Goal: Task Accomplishment & Management: Manage account settings

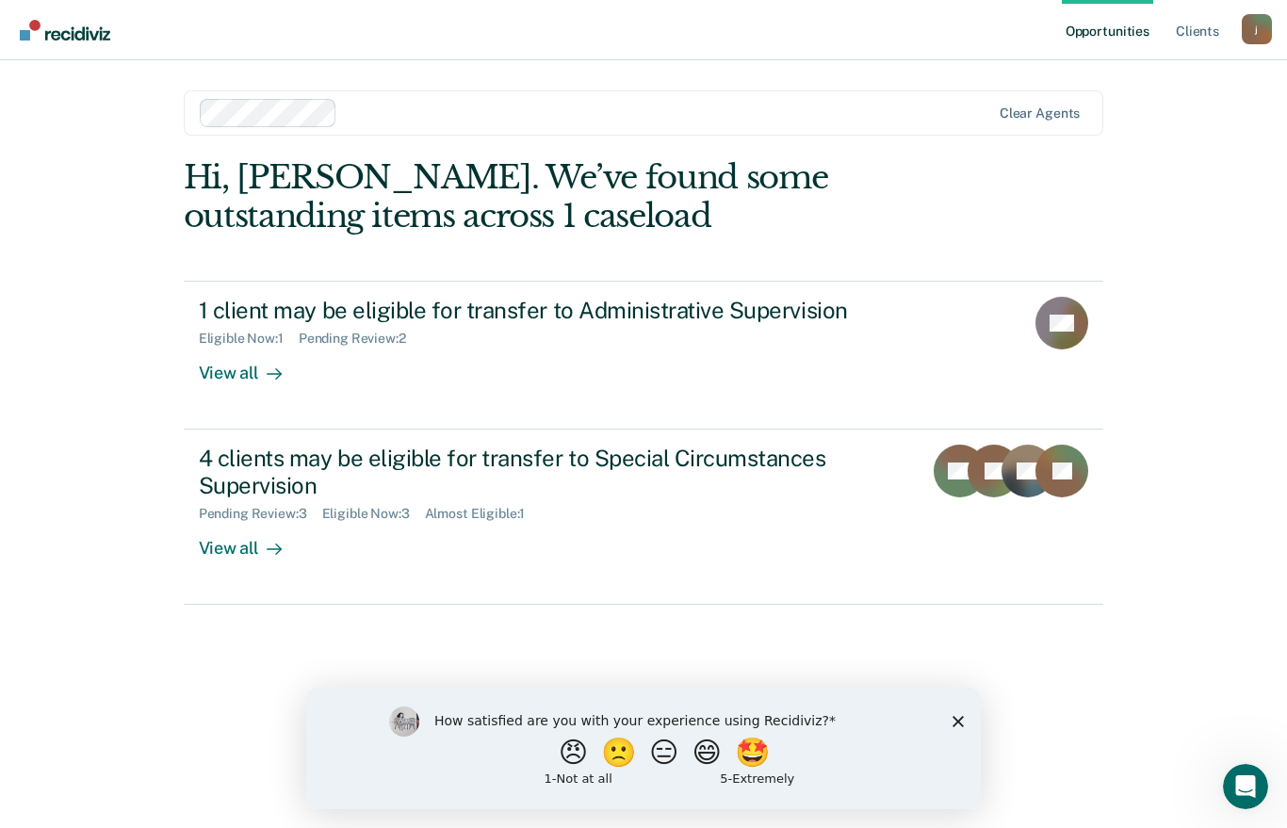
click at [236, 371] on div "View all" at bounding box center [252, 365] width 106 height 37
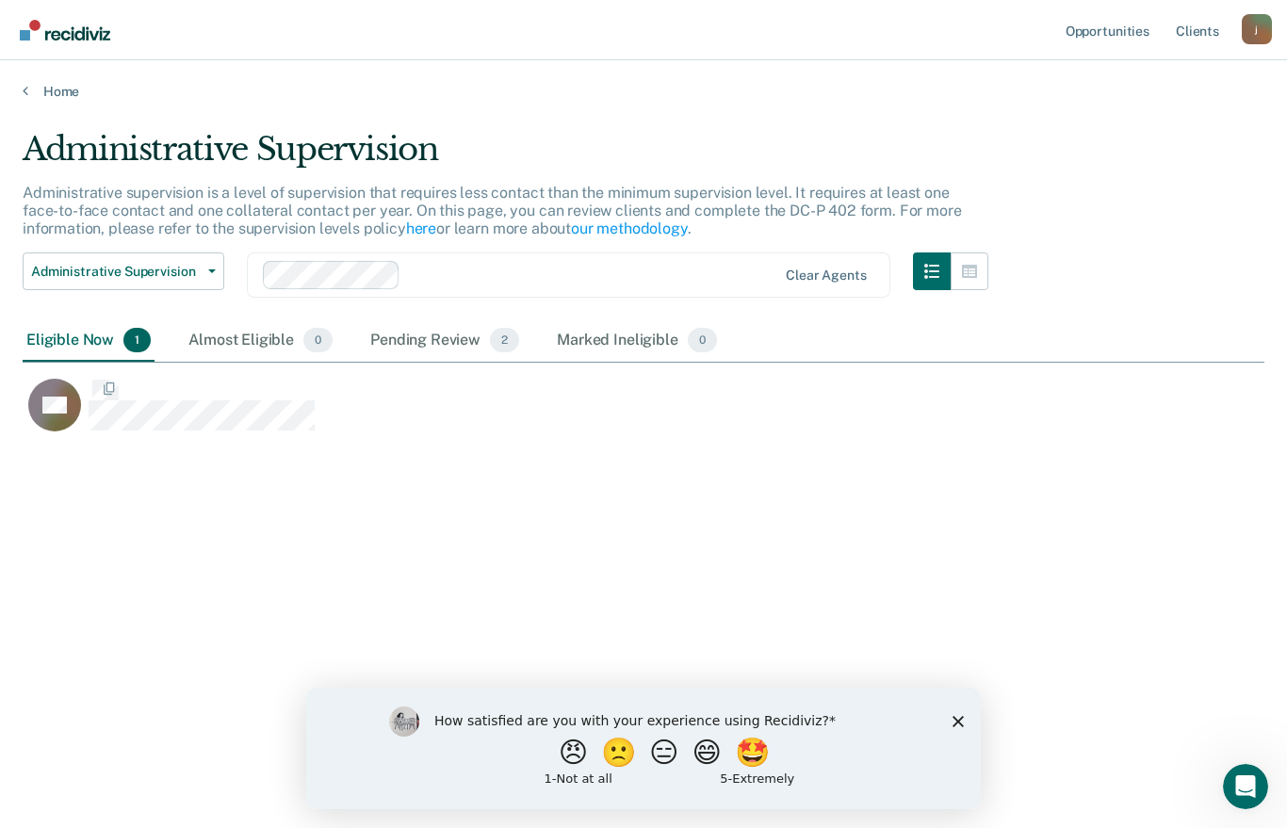
scroll to position [580, 1242]
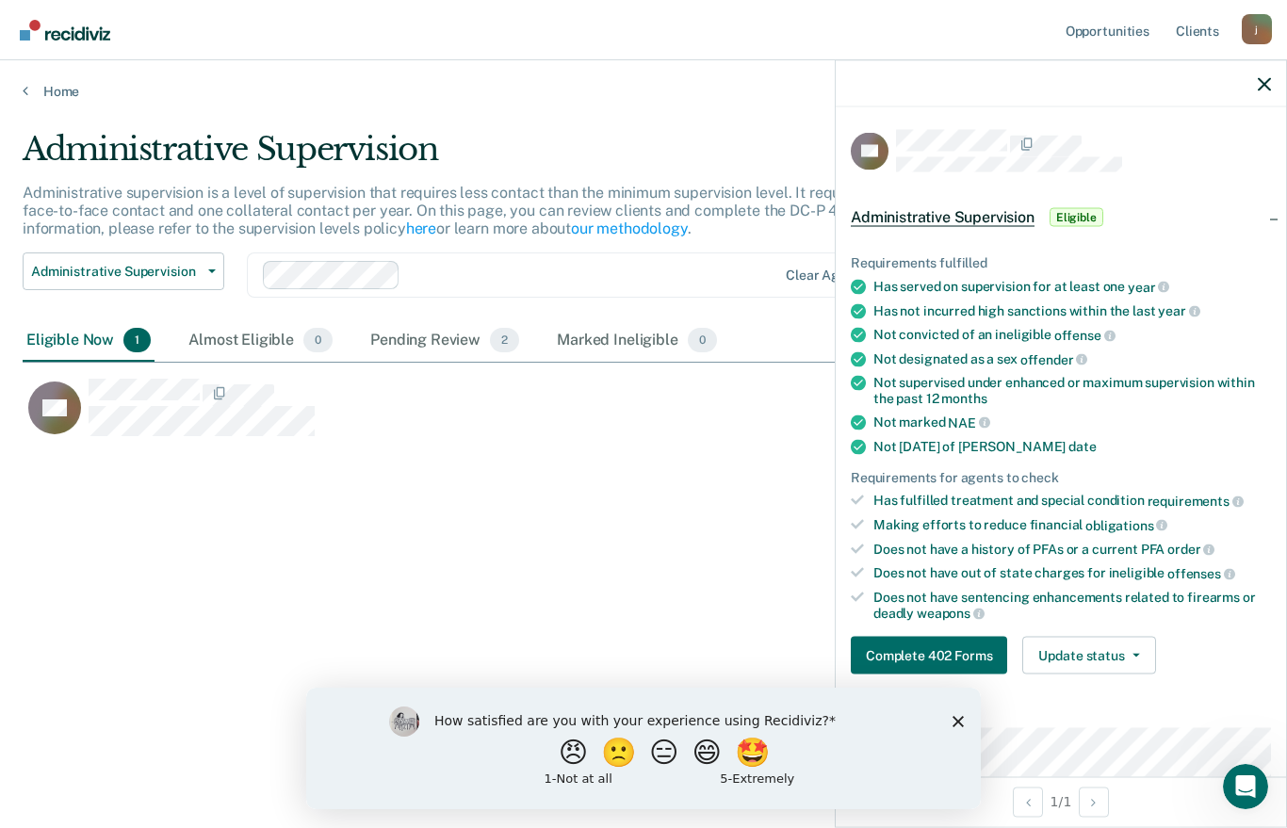
click at [943, 637] on button "Complete 402 Forms" at bounding box center [929, 656] width 156 height 38
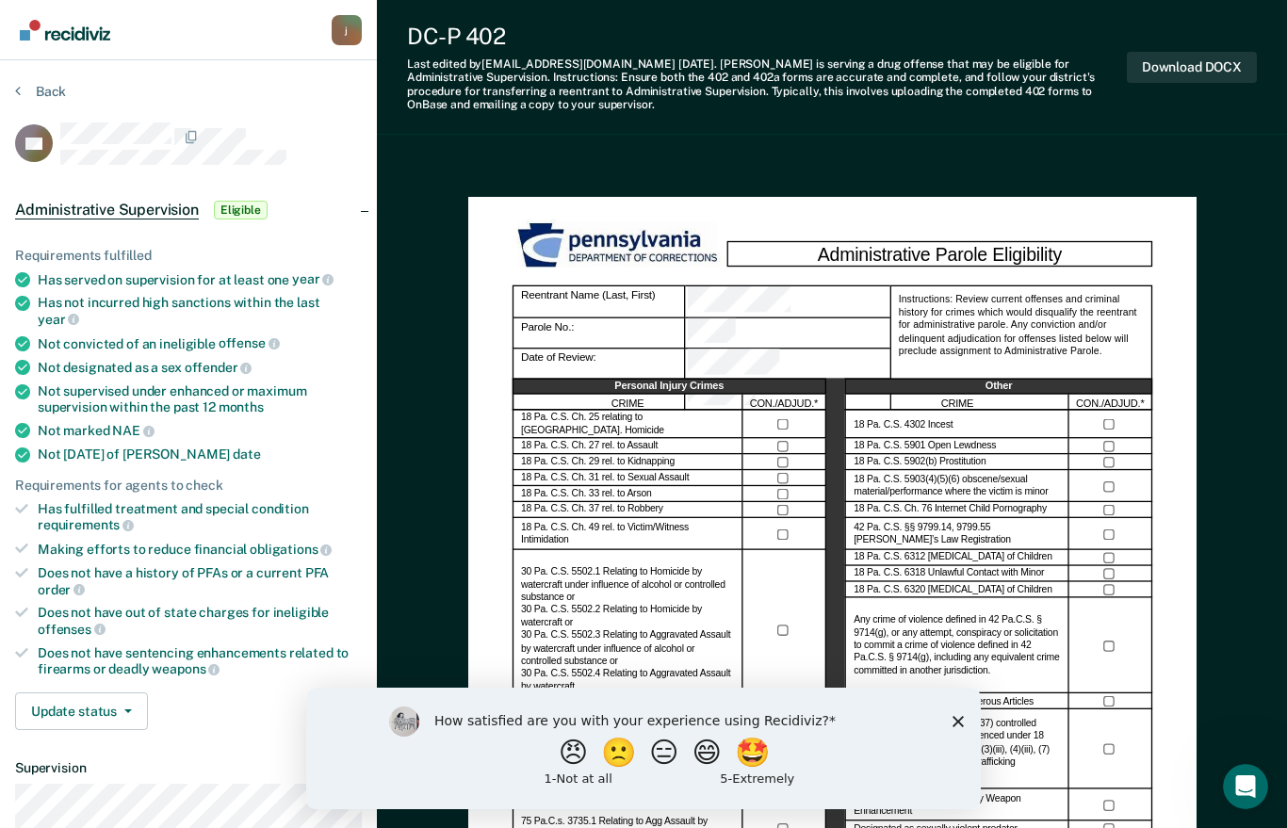
click at [963, 725] on polygon "Close survey" at bounding box center [957, 721] width 11 height 11
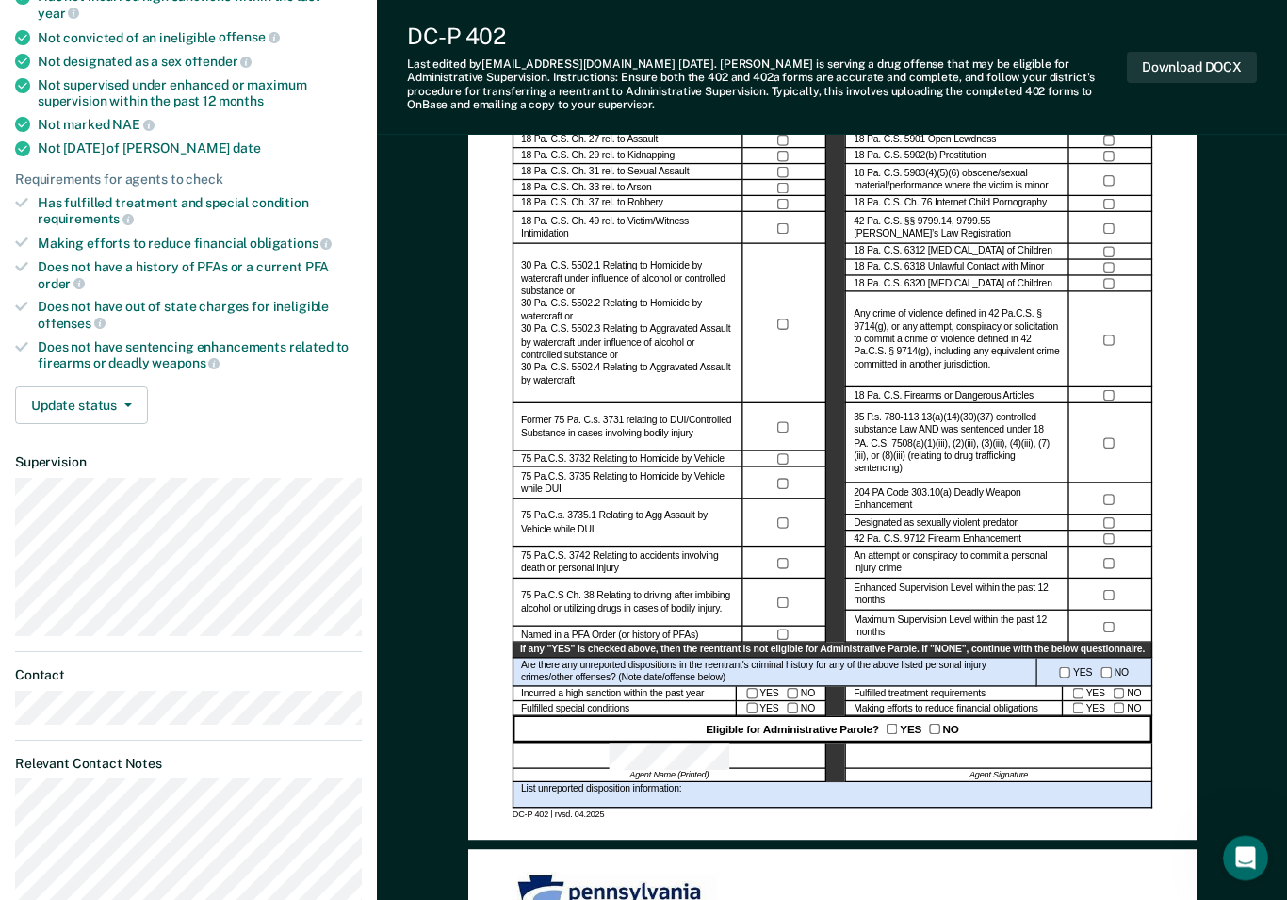
scroll to position [307, 0]
click at [1120, 717] on div "Eligible for Administrative Parole? YES NO" at bounding box center [832, 729] width 640 height 26
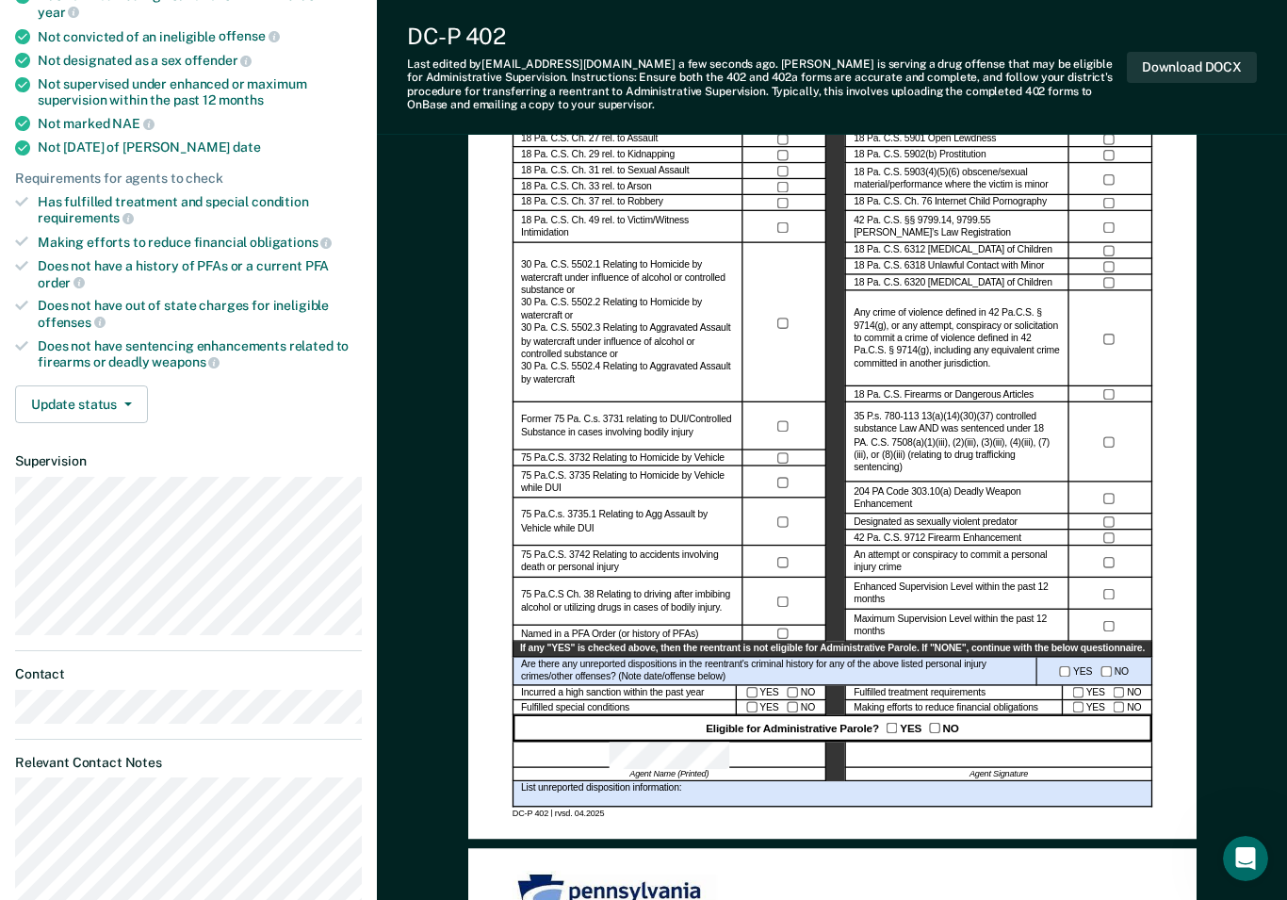
click at [965, 754] on div at bounding box center [998, 755] width 307 height 26
click at [1030, 755] on div at bounding box center [998, 755] width 307 height 26
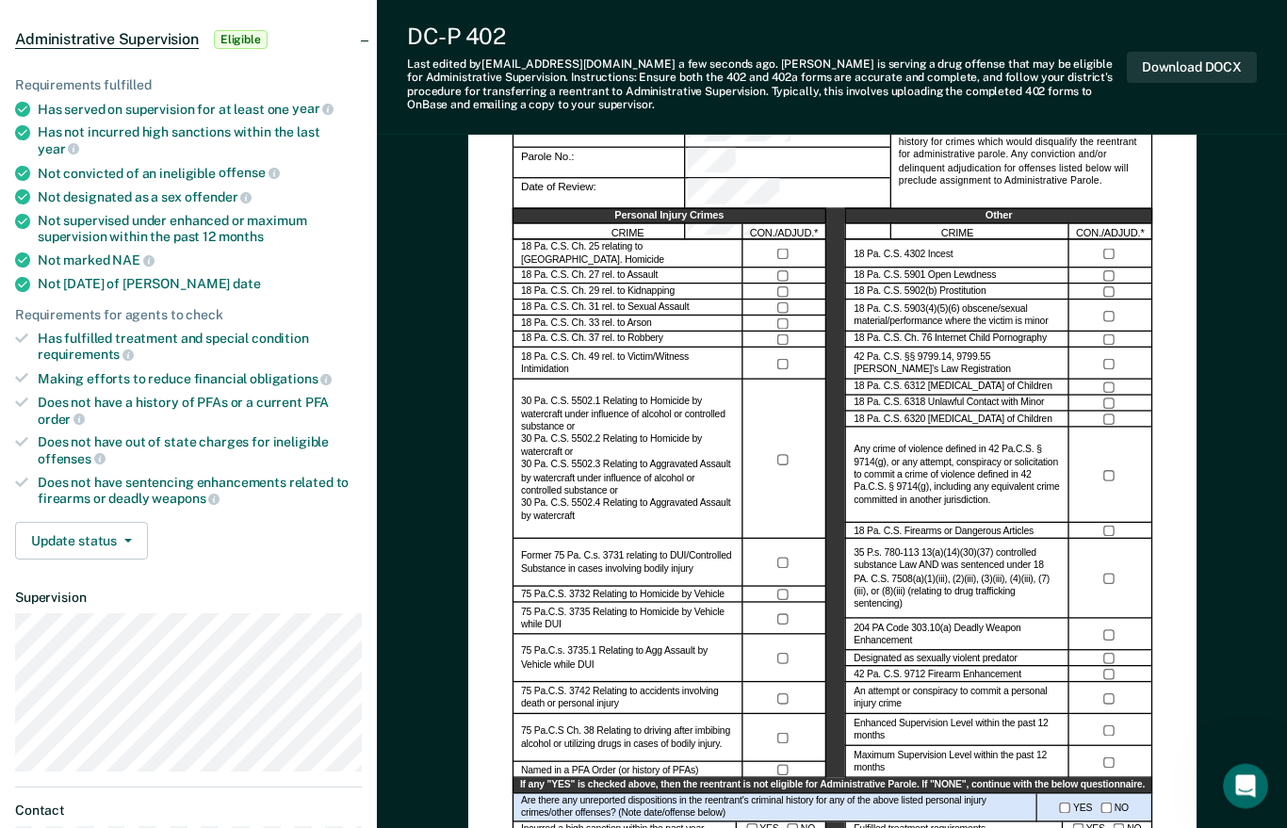
scroll to position [0, 0]
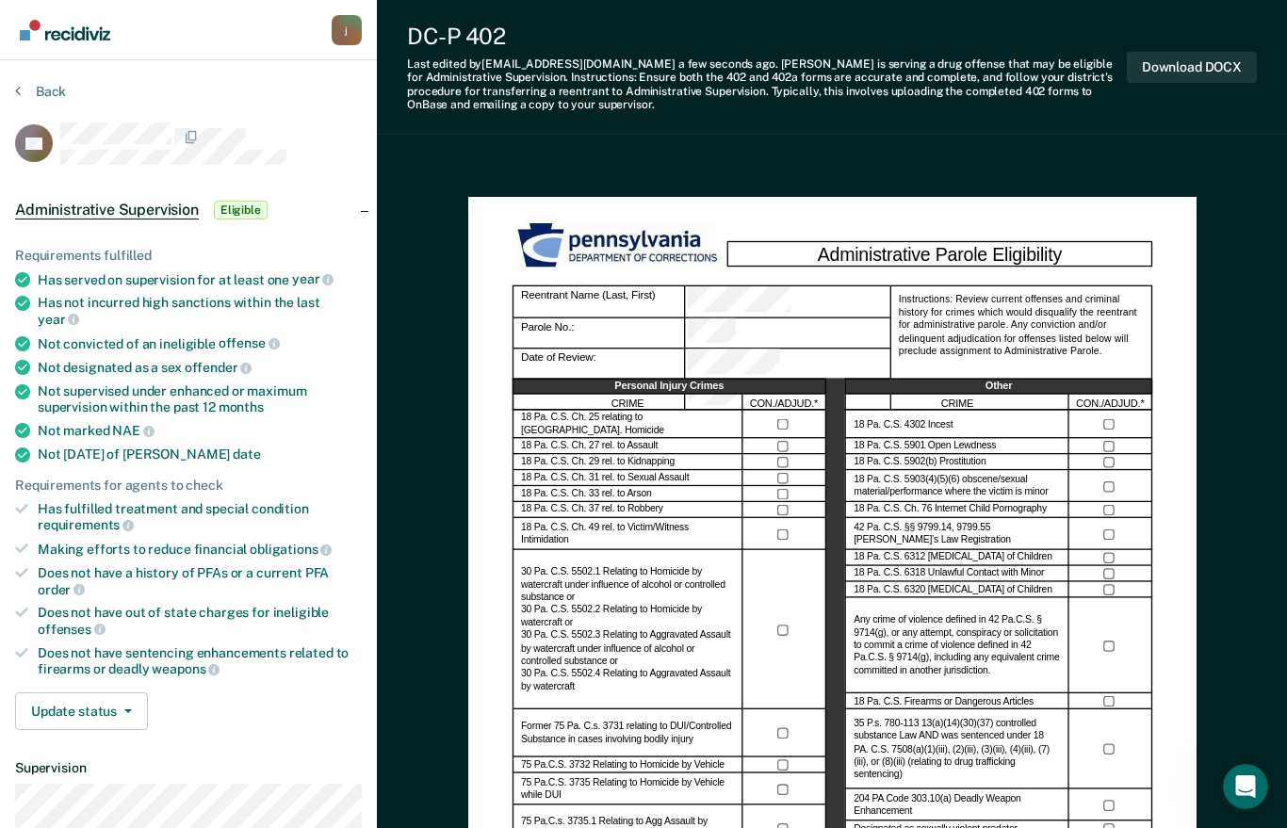
click at [1189, 69] on button "Download DOCX" at bounding box center [1192, 67] width 130 height 31
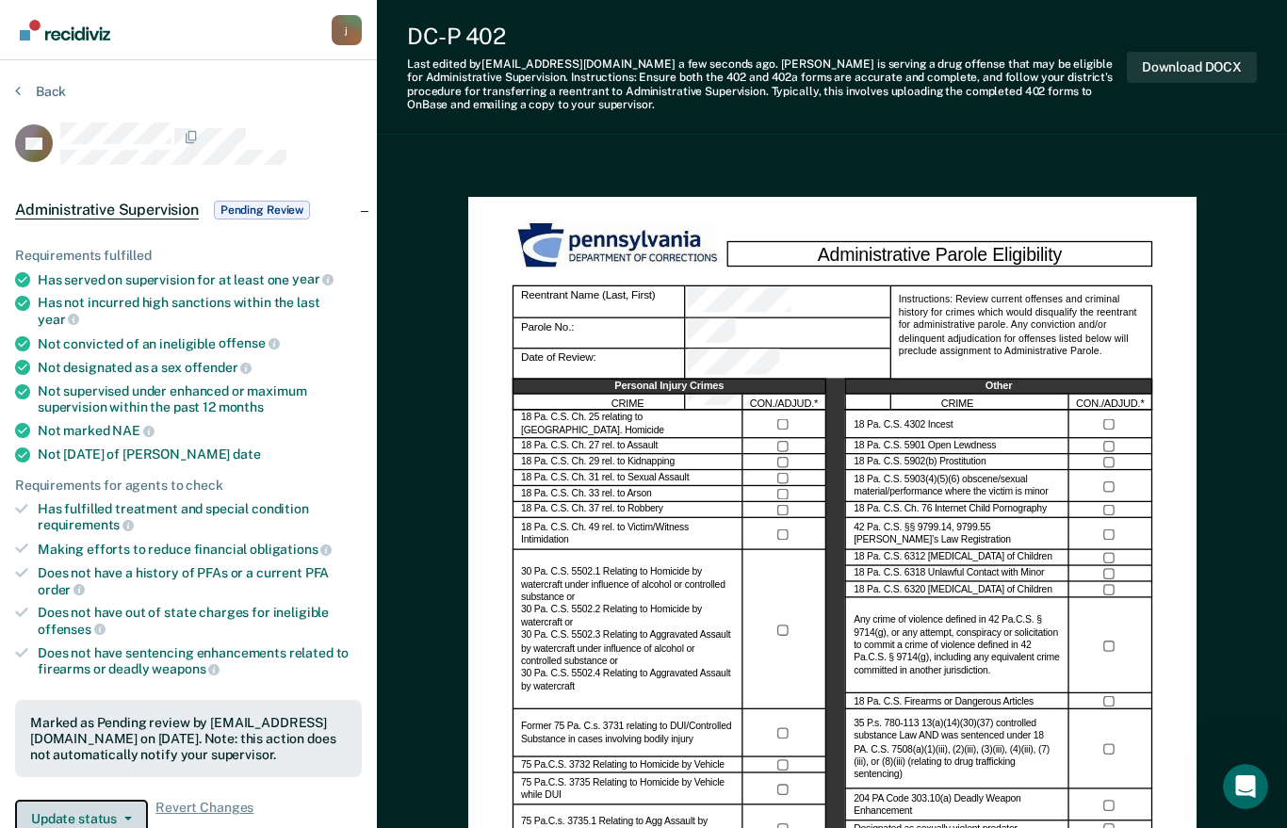
click at [106, 800] on button "Update status" at bounding box center [81, 819] width 133 height 38
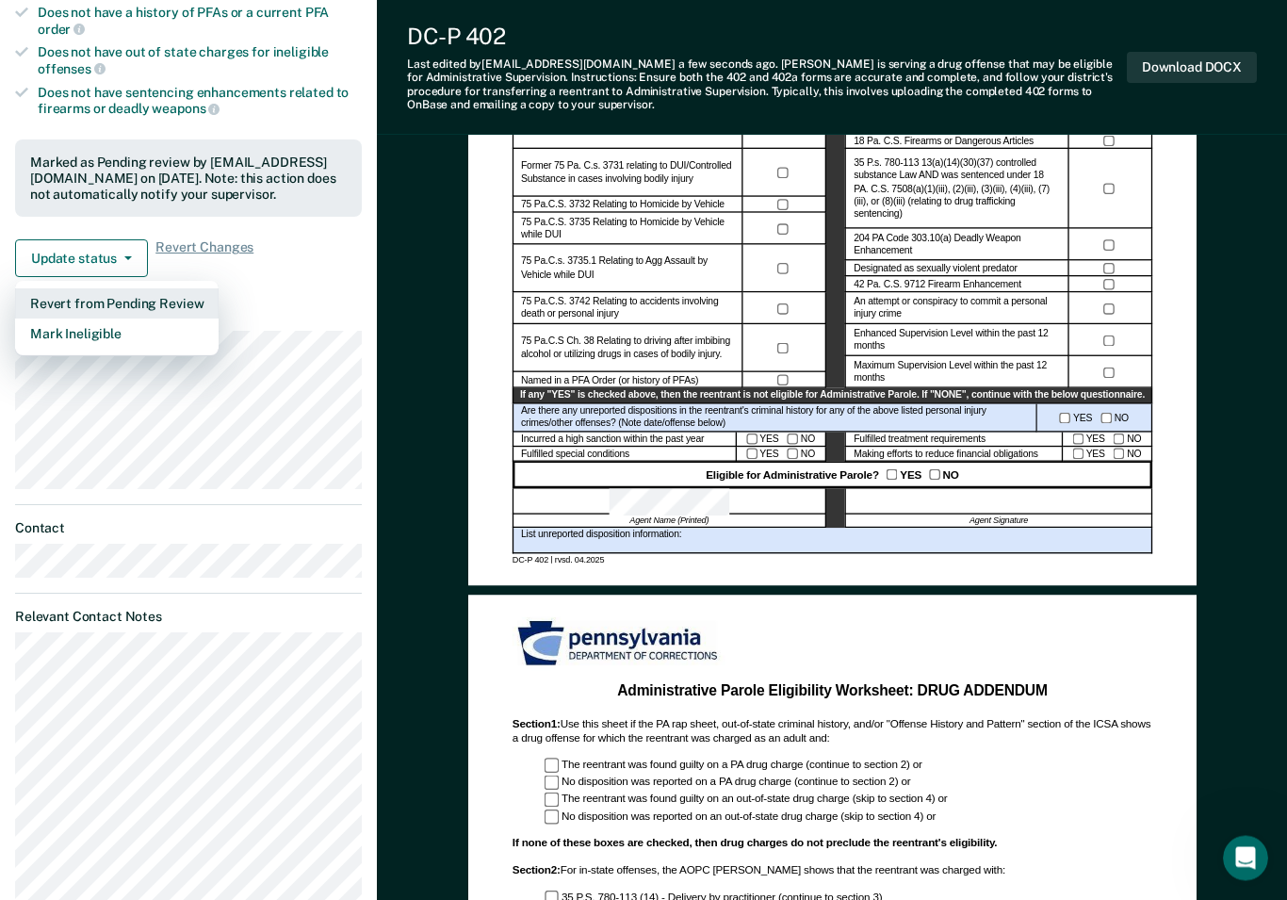
scroll to position [562, 0]
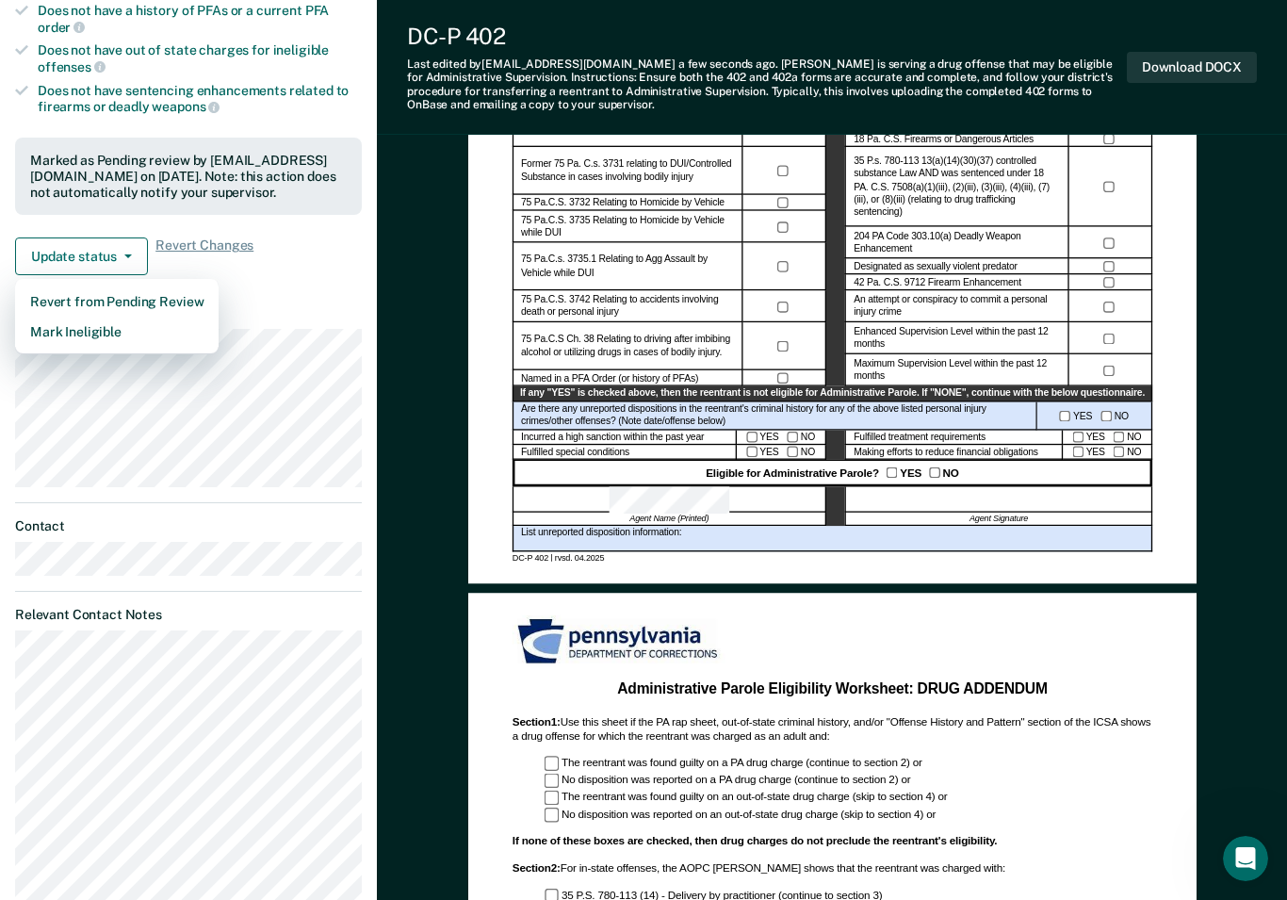
click at [1011, 507] on div at bounding box center [998, 500] width 307 height 26
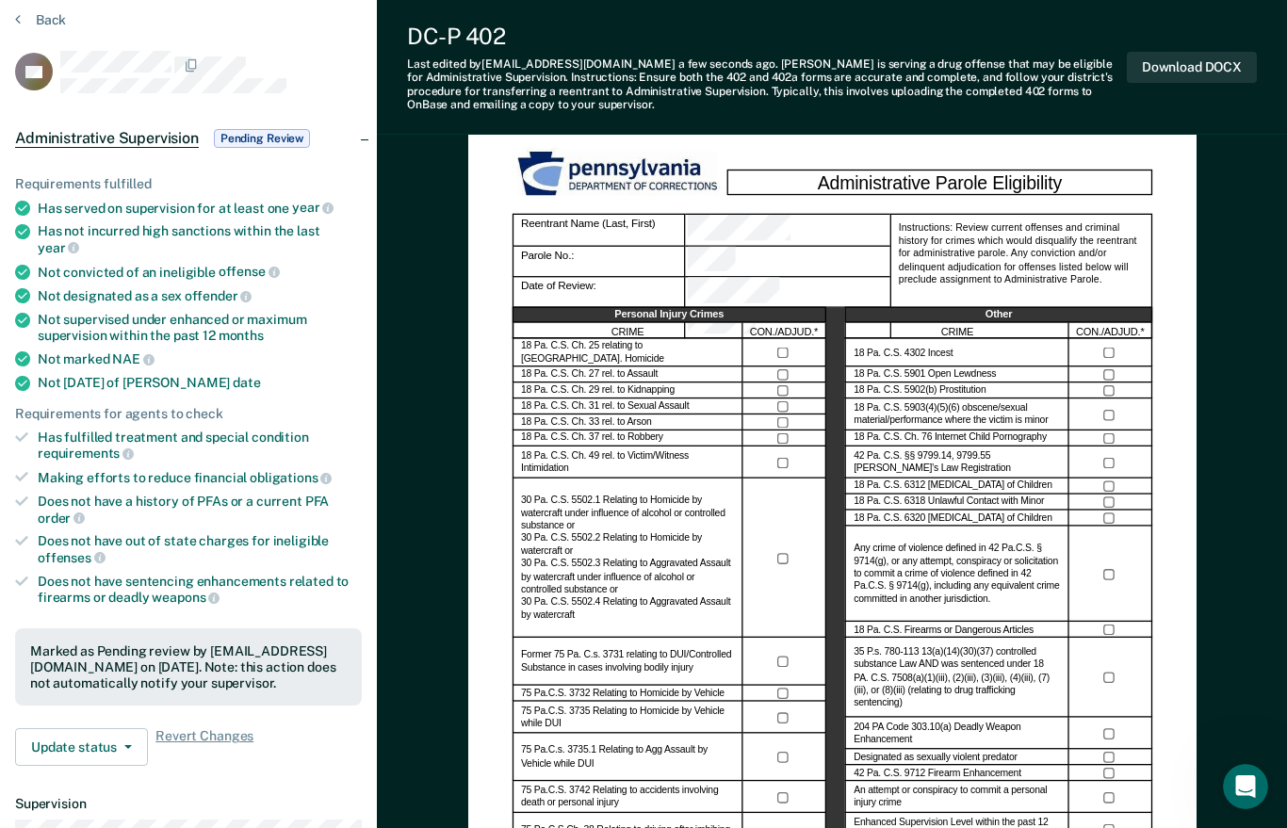
scroll to position [0, 0]
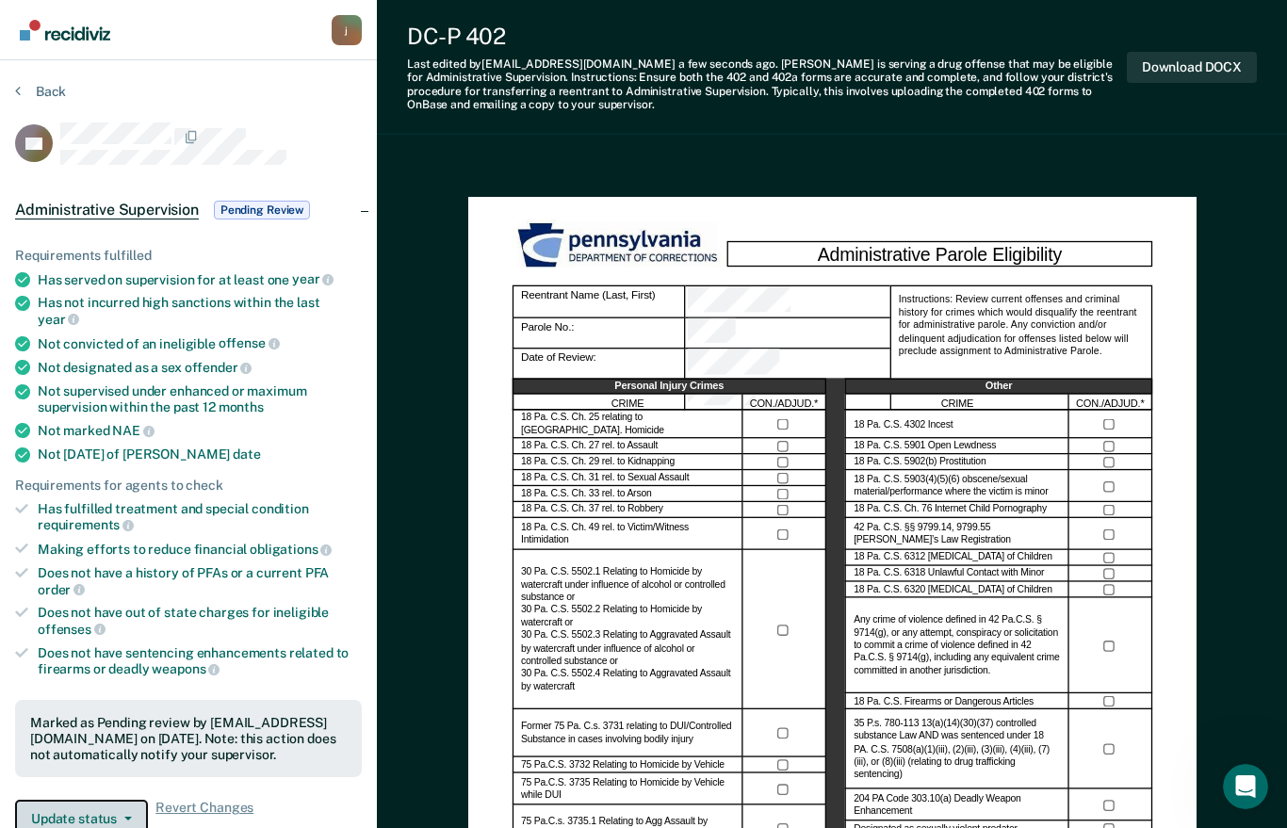
click at [135, 800] on button "Update status" at bounding box center [81, 819] width 133 height 38
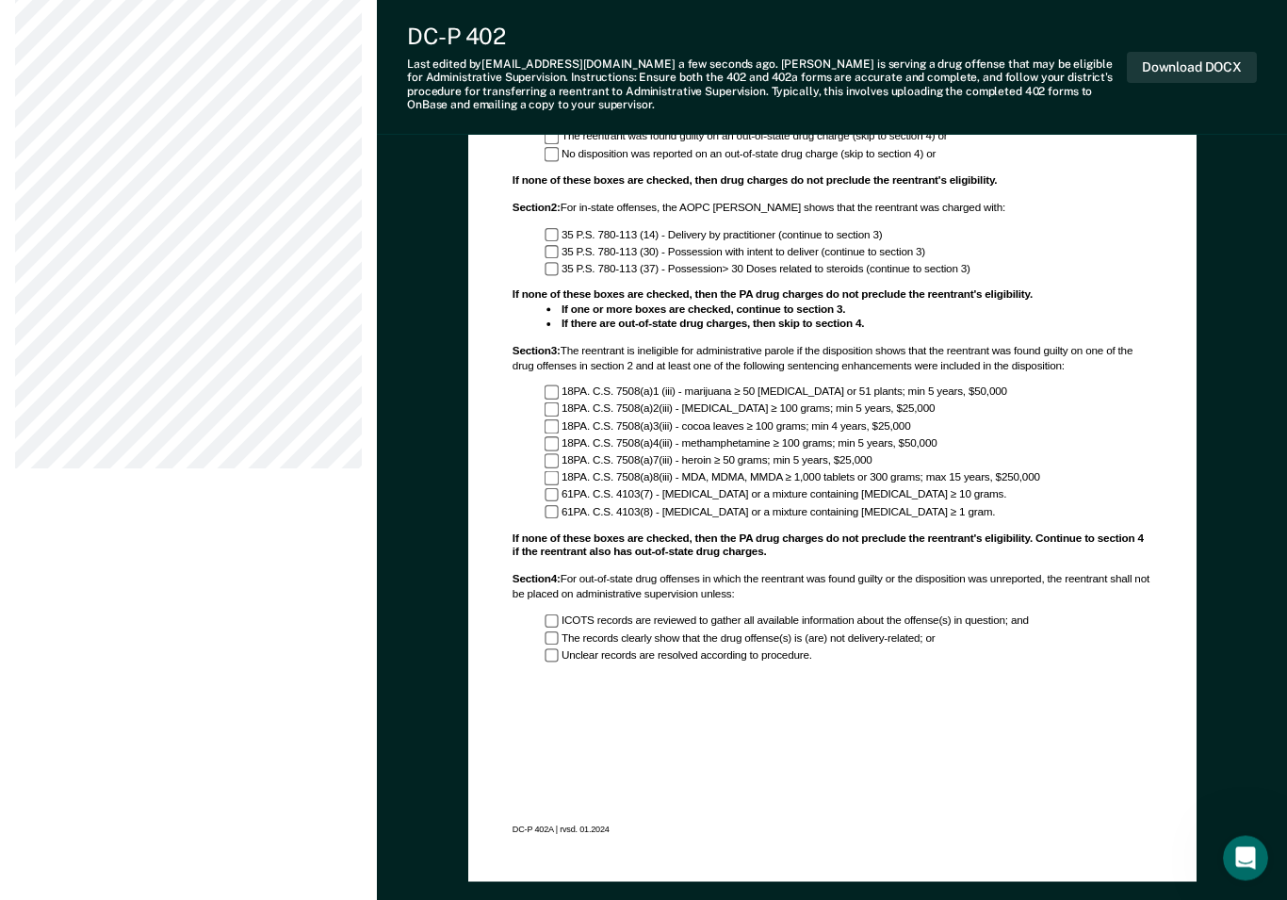
scroll to position [1388, 0]
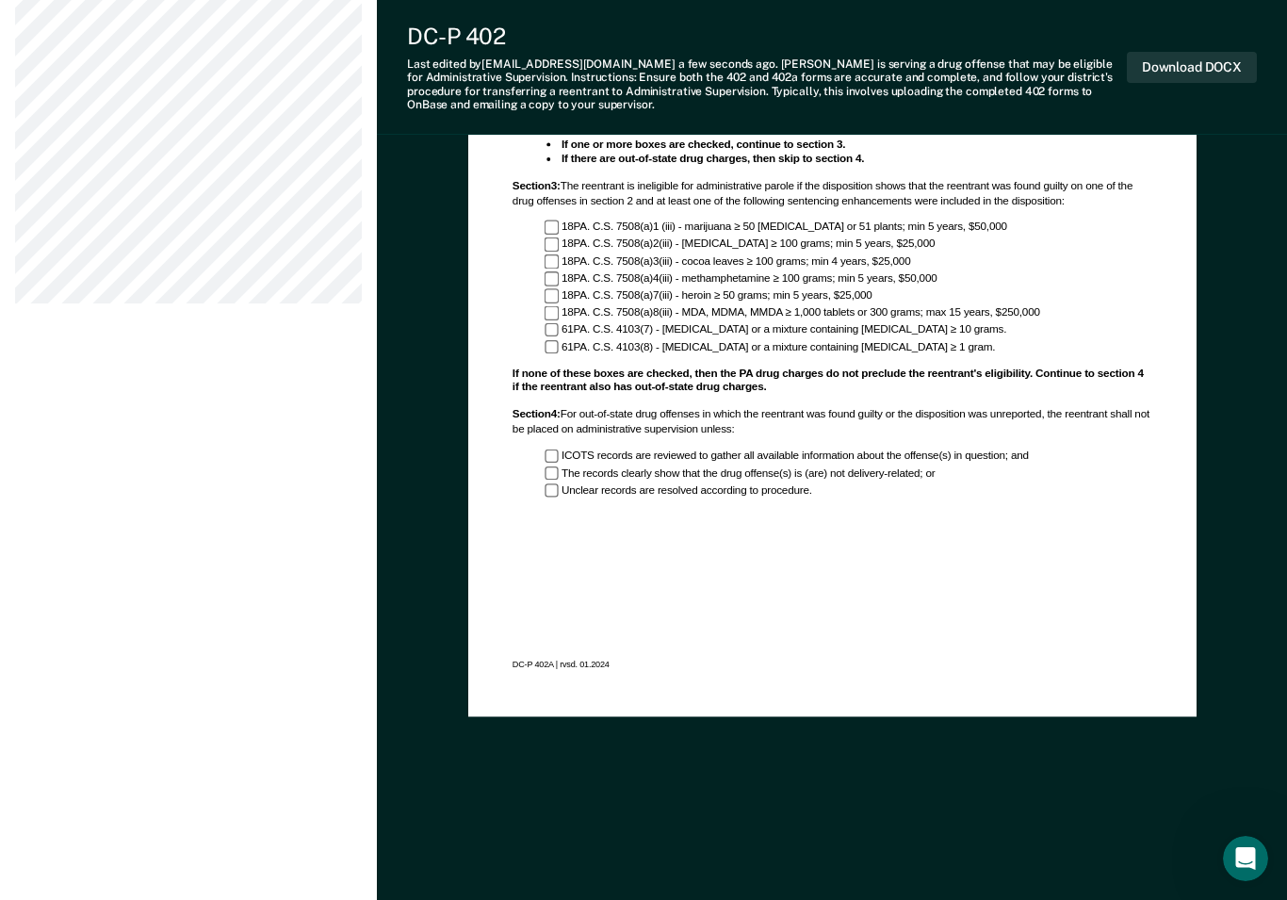
click at [1250, 827] on icon "Open Intercom Messenger" at bounding box center [1245, 858] width 31 height 31
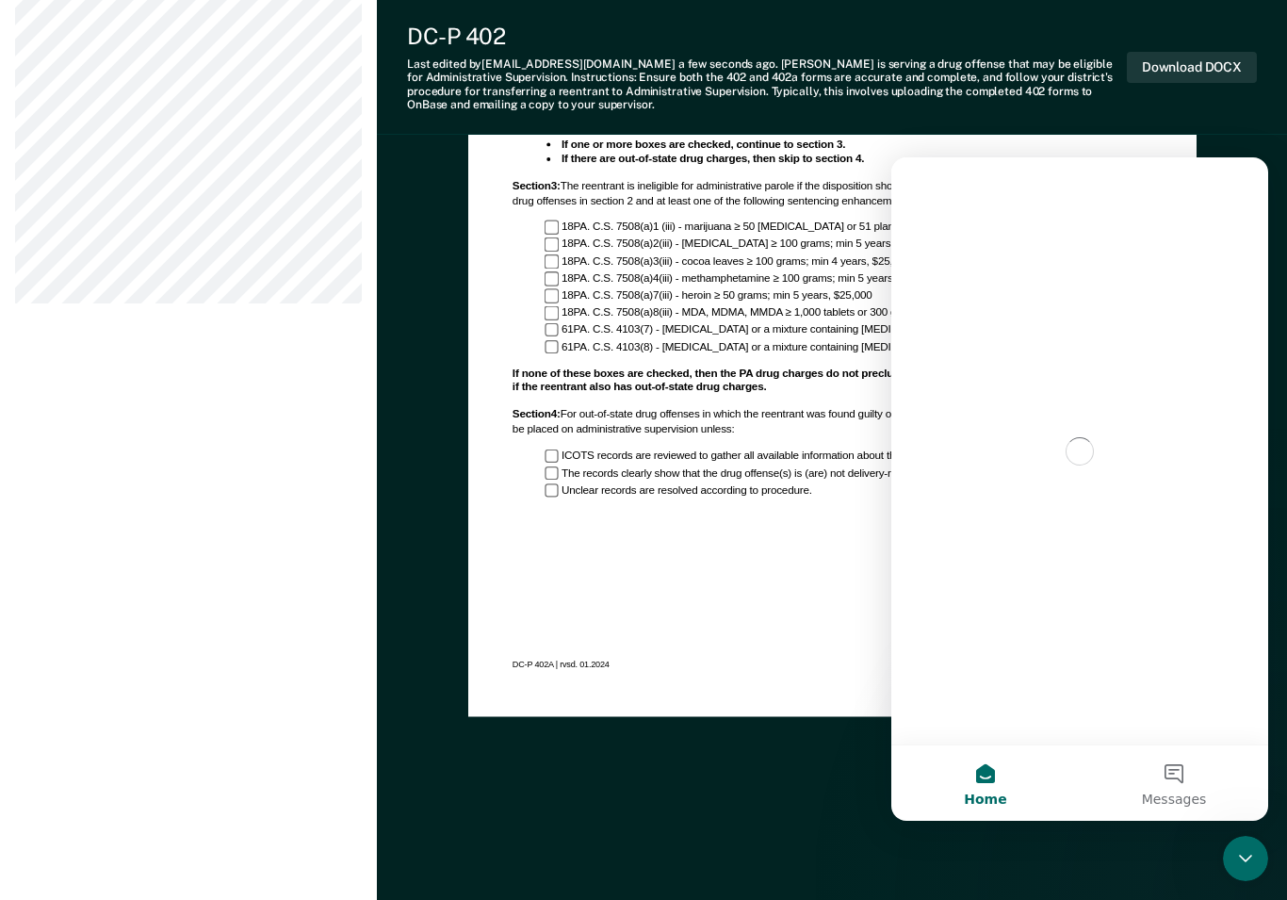
scroll to position [0, 0]
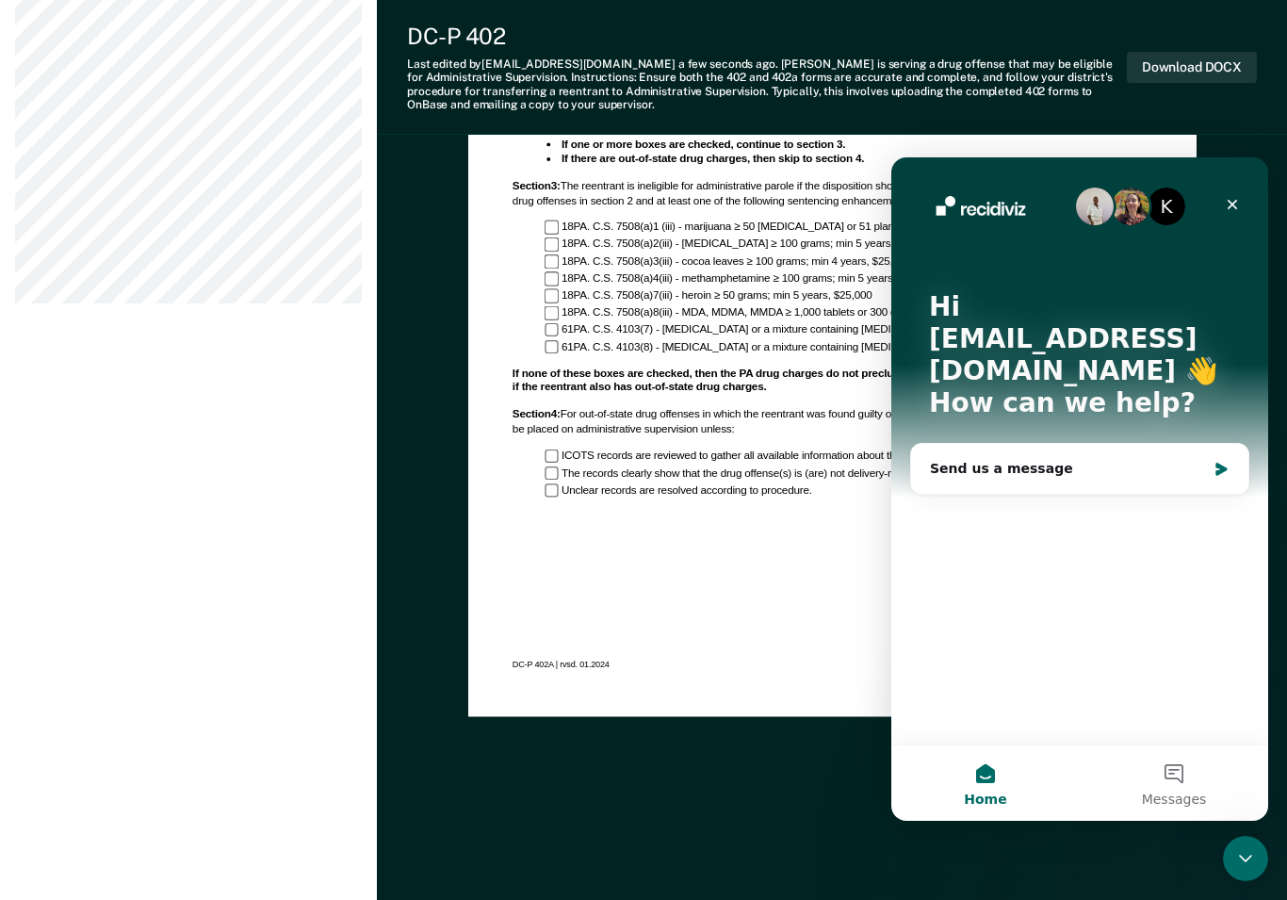
click at [1226, 214] on div "Close" at bounding box center [1232, 204] width 34 height 34
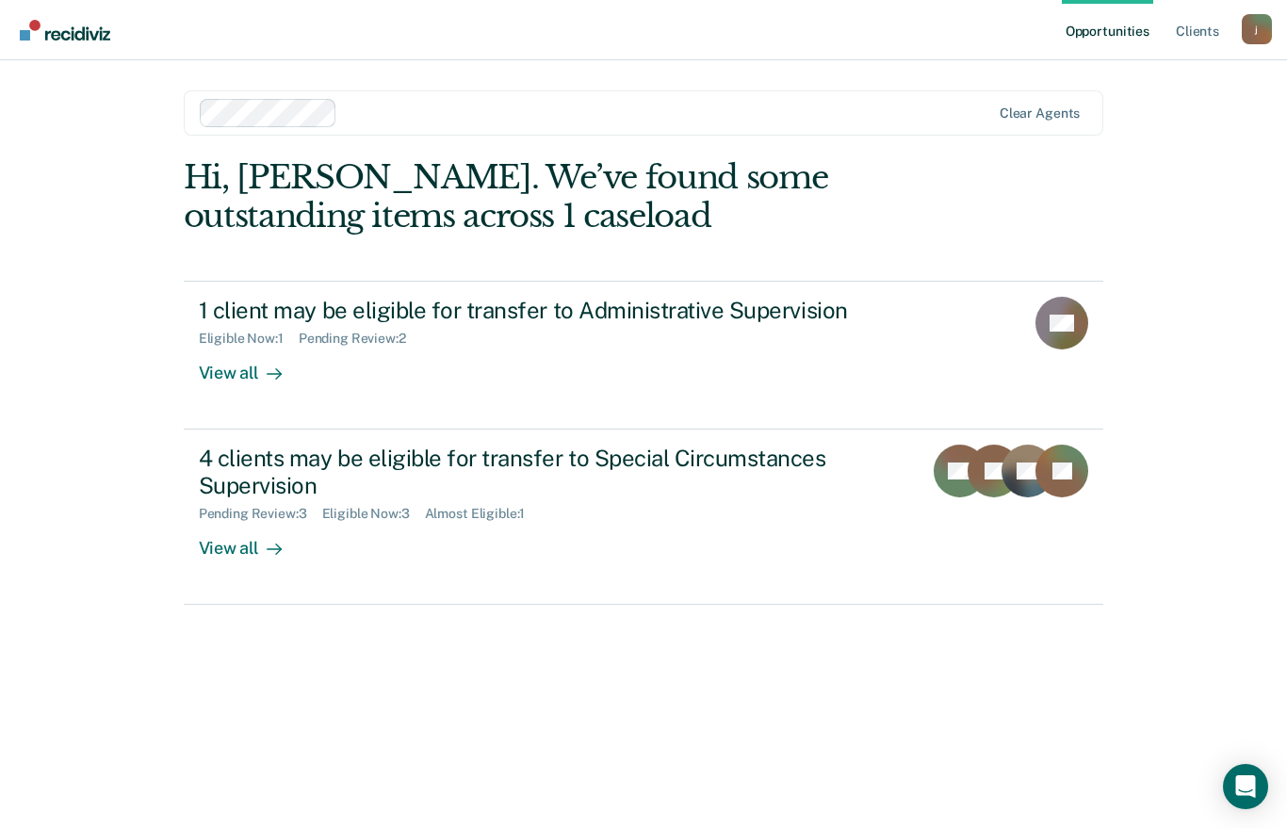
click at [232, 373] on div "View all" at bounding box center [252, 365] width 106 height 37
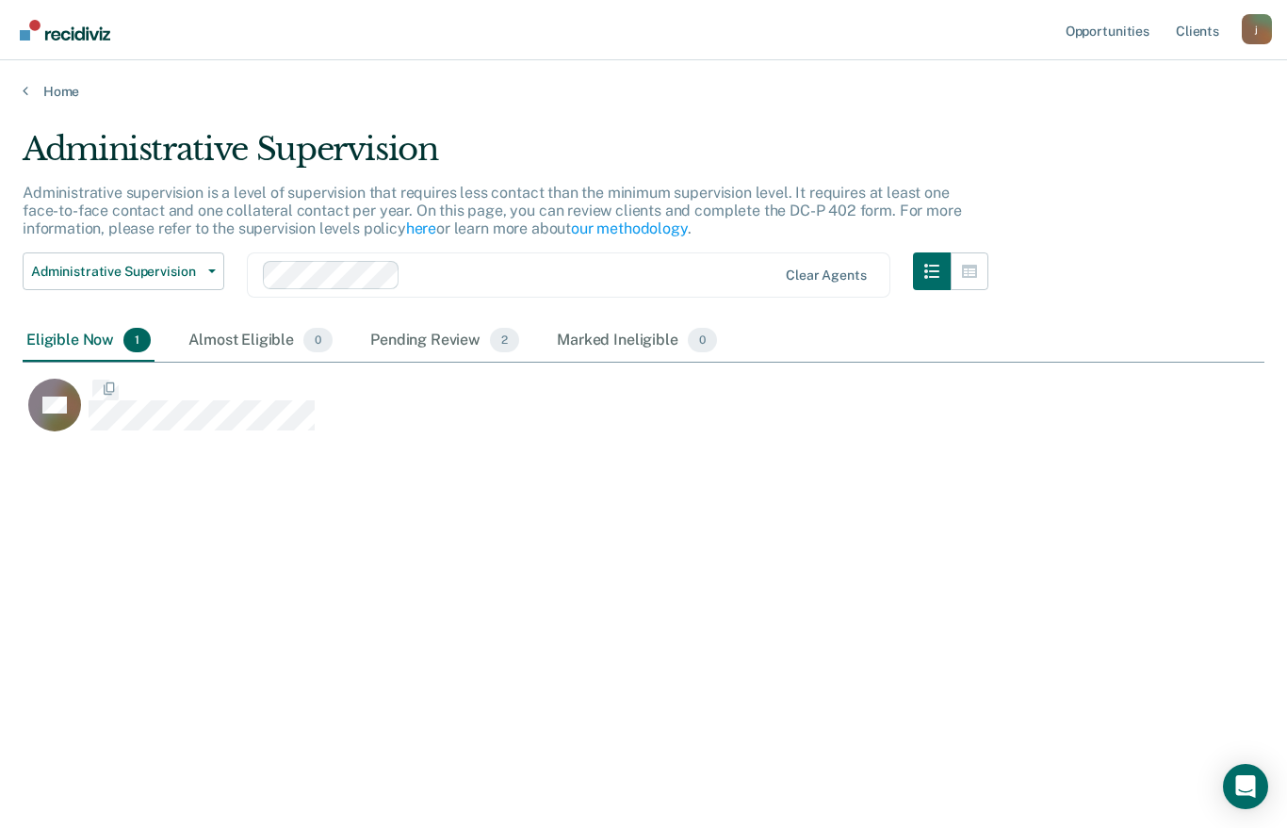
scroll to position [580, 1242]
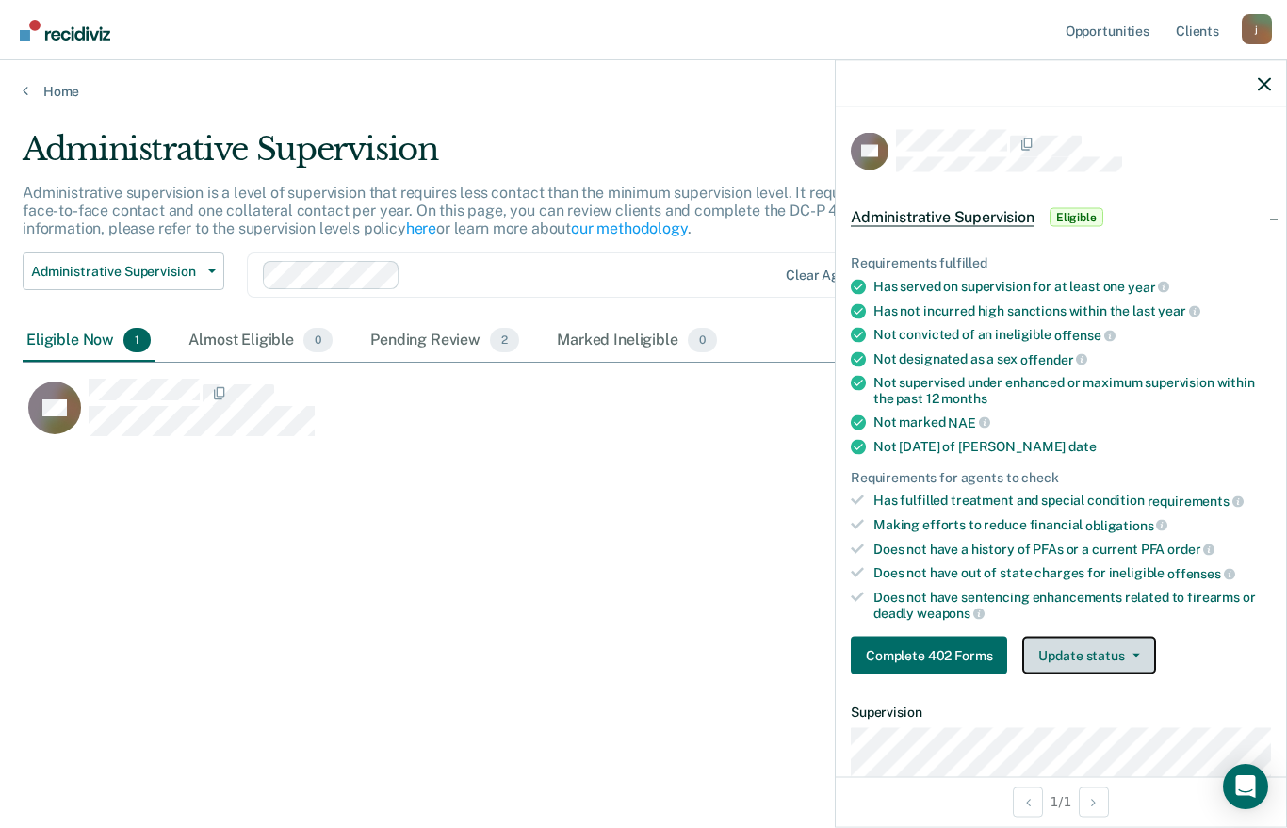
click at [1110, 643] on button "Update status" at bounding box center [1088, 656] width 133 height 38
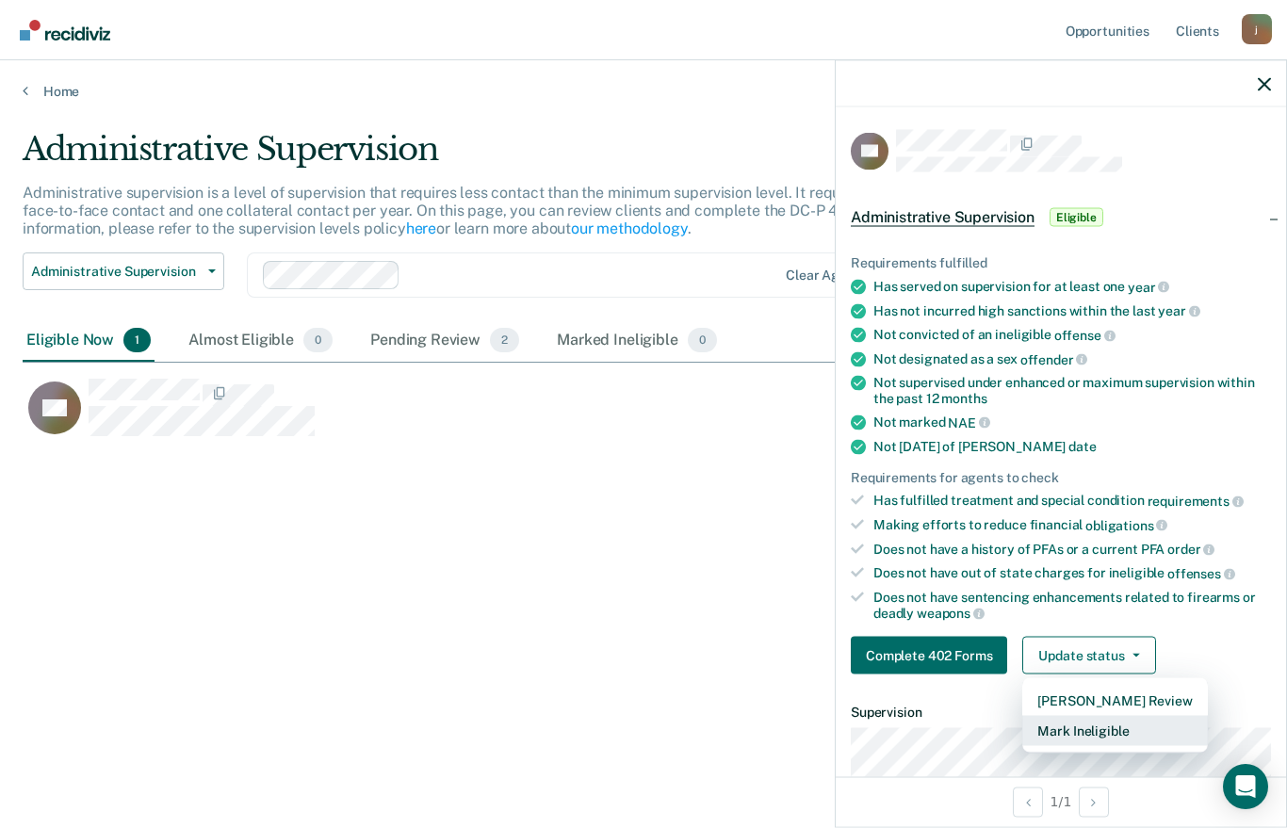
click at [1130, 716] on button "Mark Ineligible" at bounding box center [1114, 731] width 185 height 30
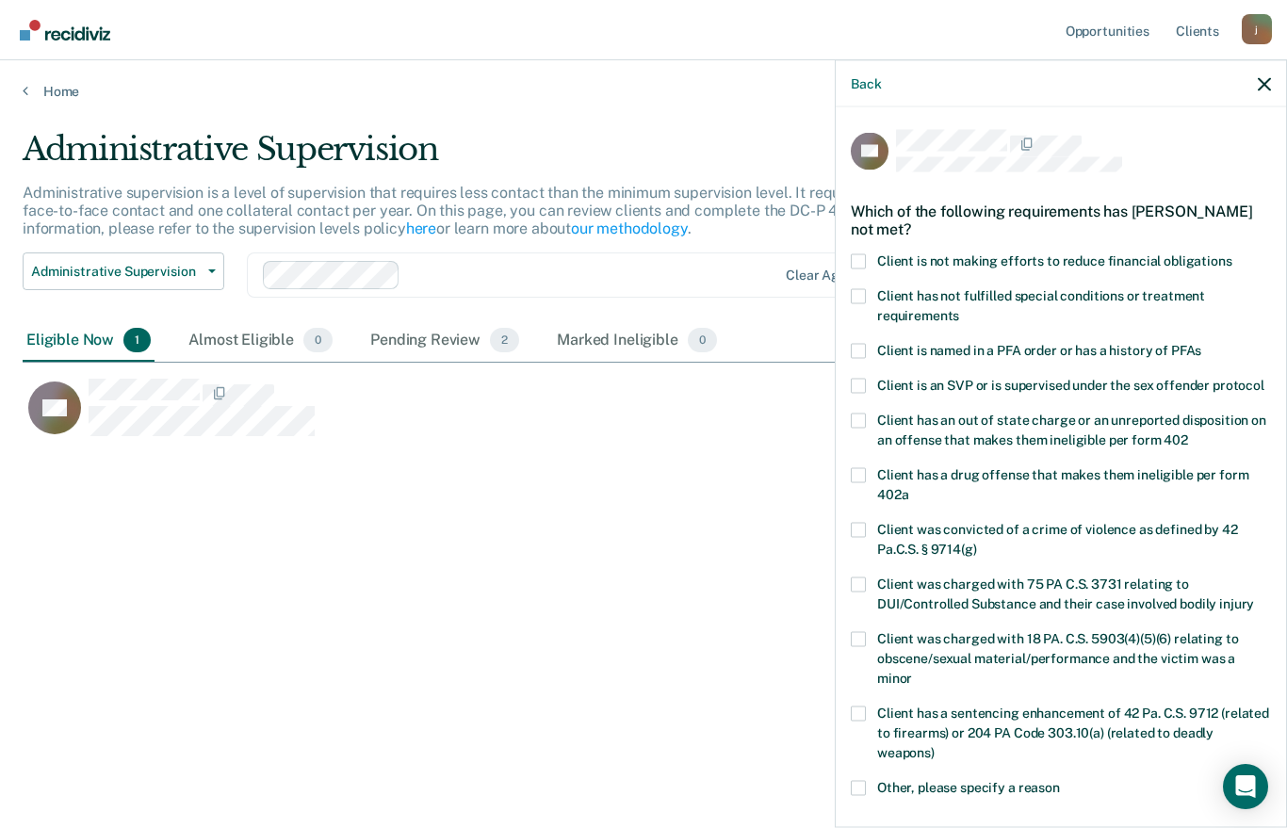
click at [862, 257] on span at bounding box center [858, 260] width 15 height 15
click at [1232, 253] on input "Client is not making efforts to reduce financial obligations" at bounding box center [1232, 253] width 0 height 0
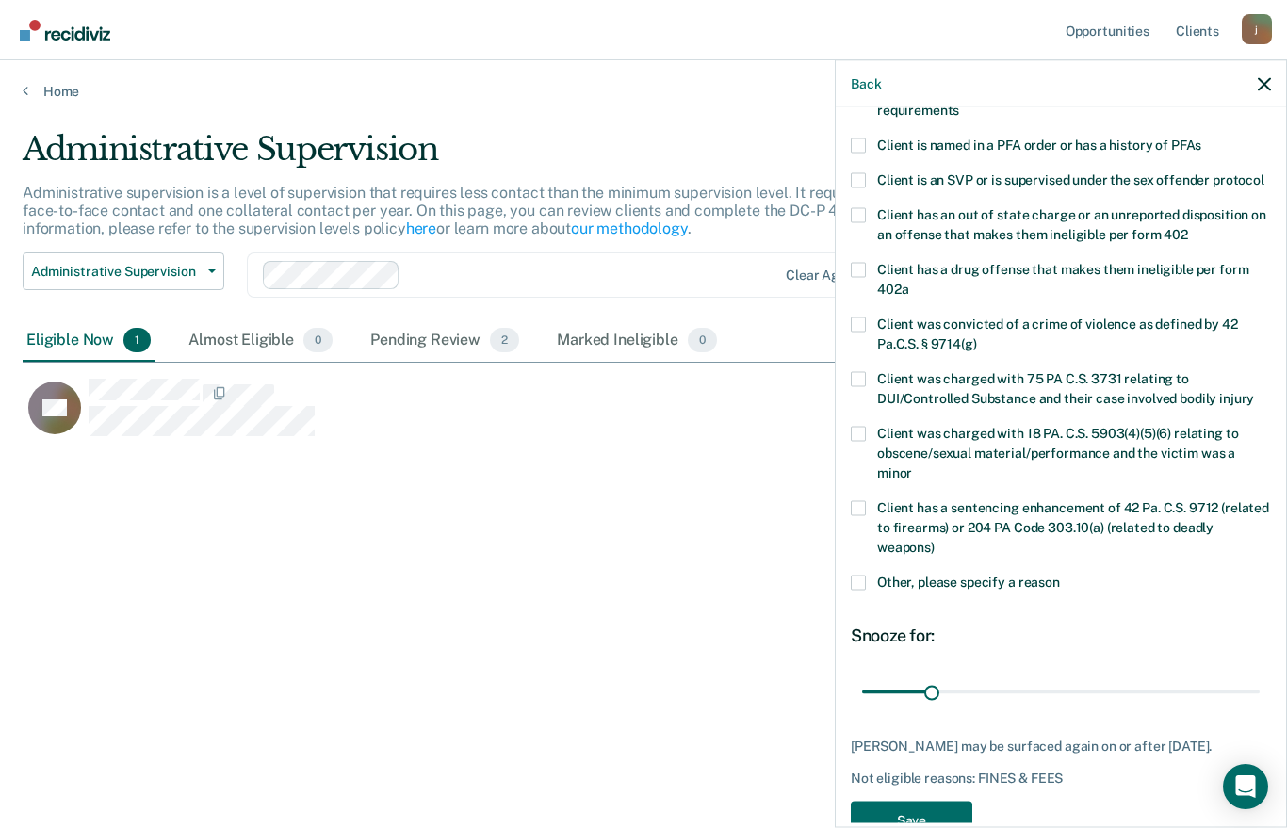
scroll to position [203, 0]
click at [932, 803] on button "Save" at bounding box center [912, 822] width 122 height 39
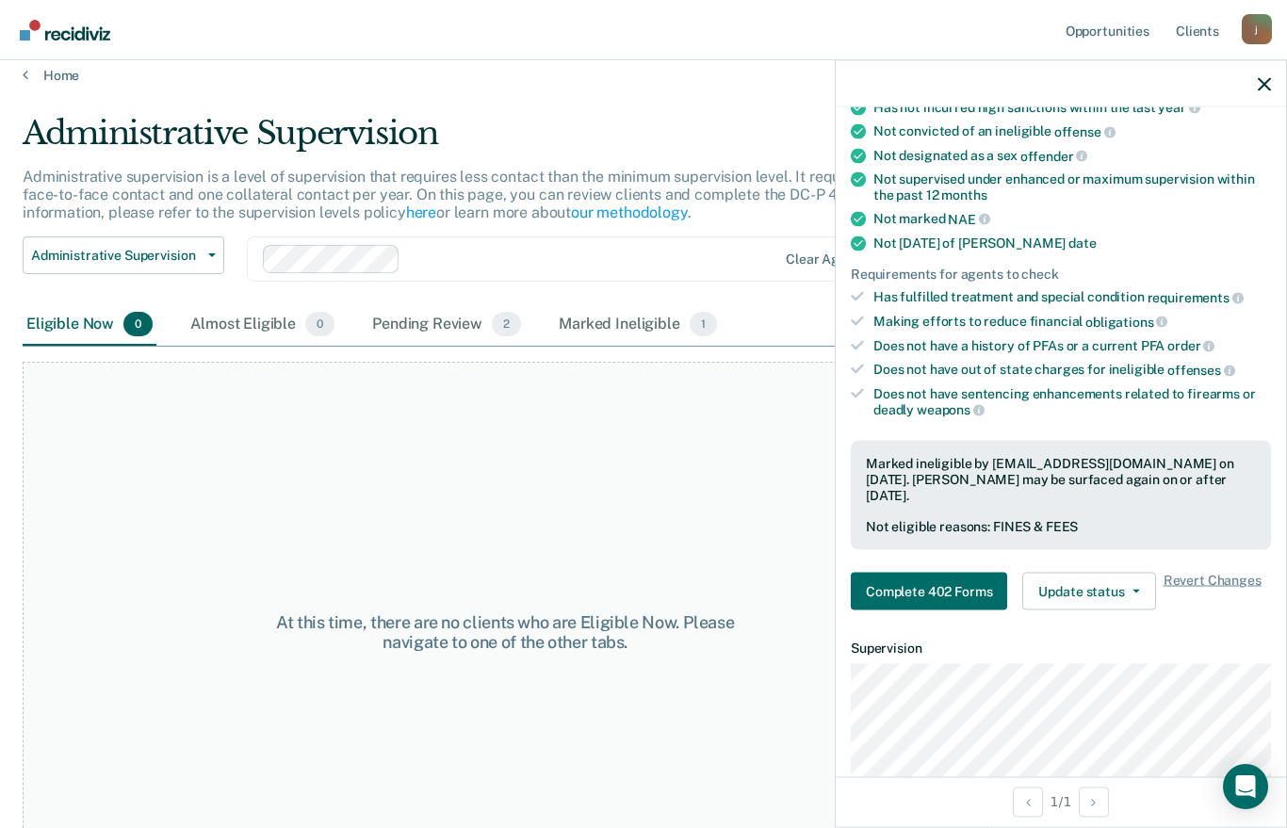
scroll to position [112, 0]
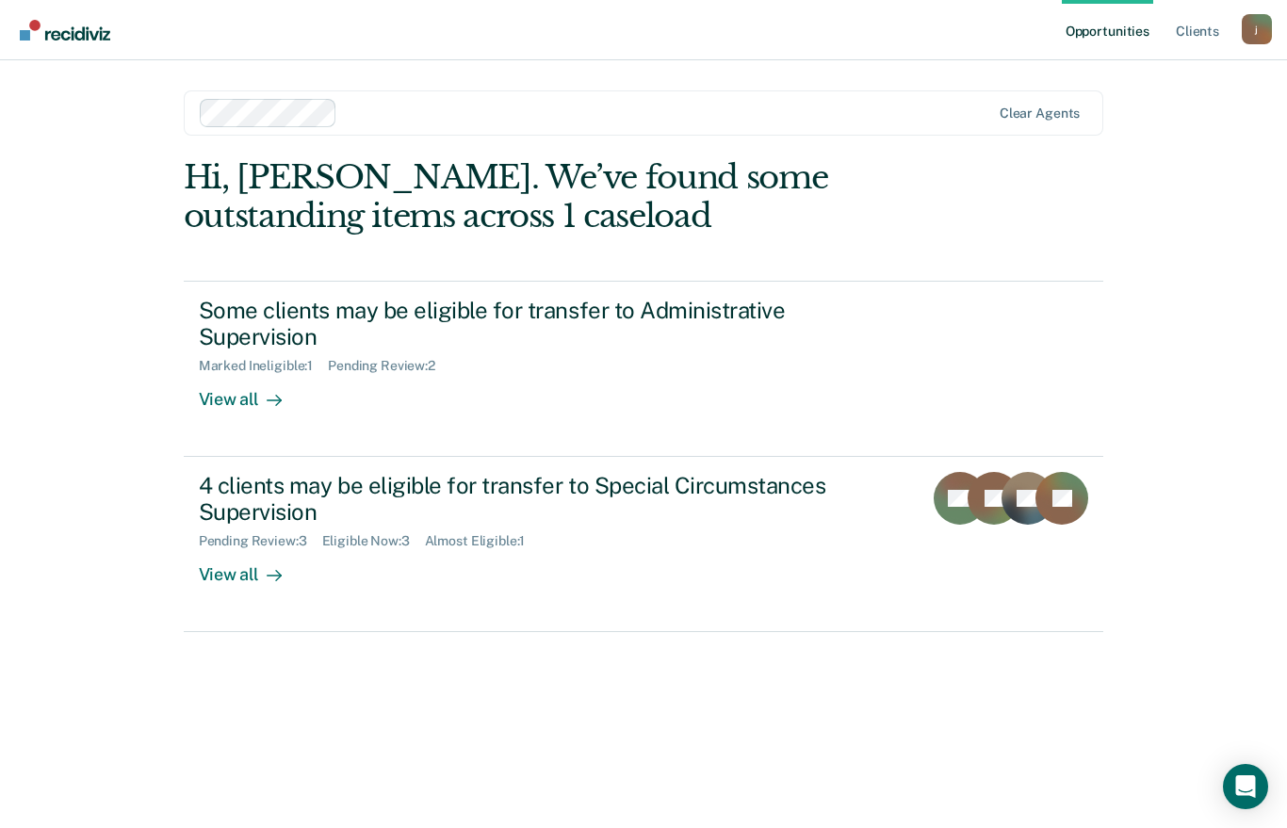
click at [226, 567] on div "View all" at bounding box center [252, 567] width 106 height 37
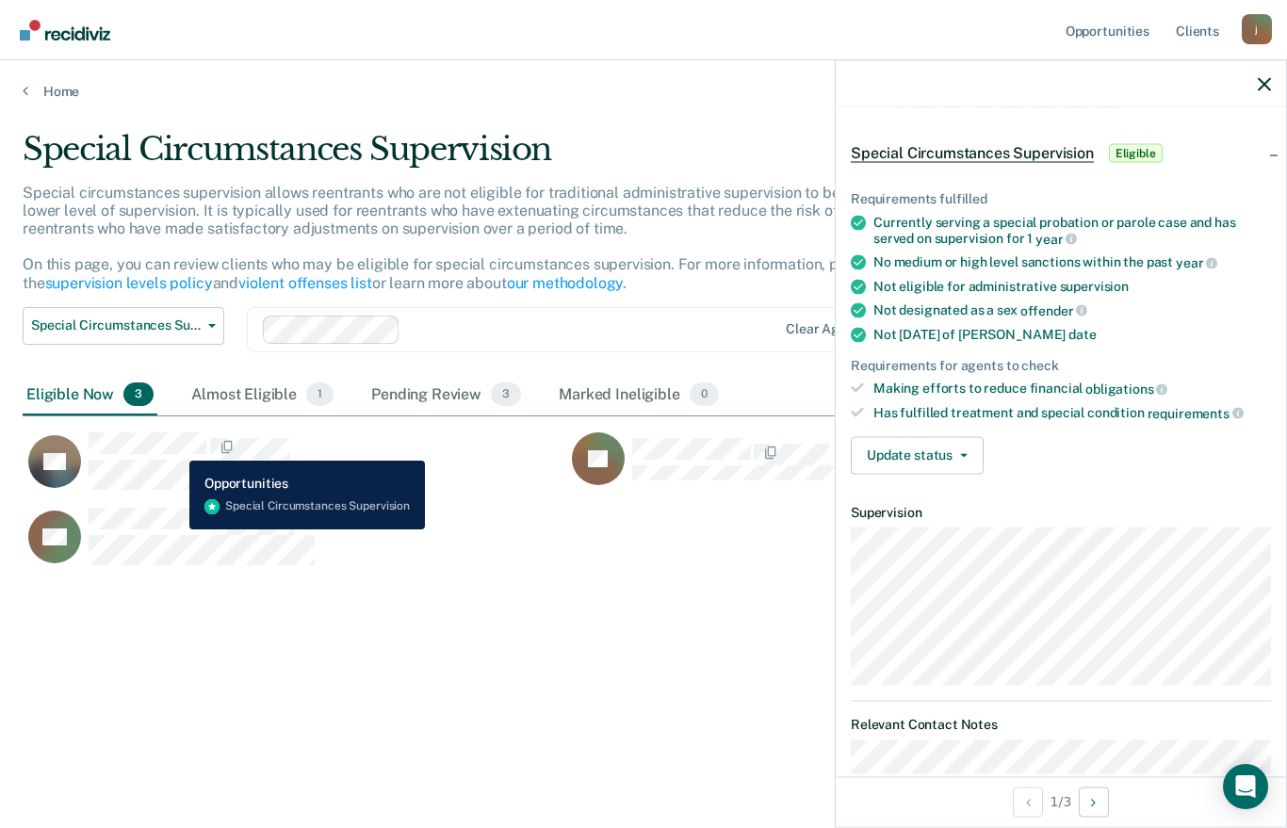
scroll to position [24, 0]
click at [945, 450] on button "Update status" at bounding box center [917, 455] width 133 height 38
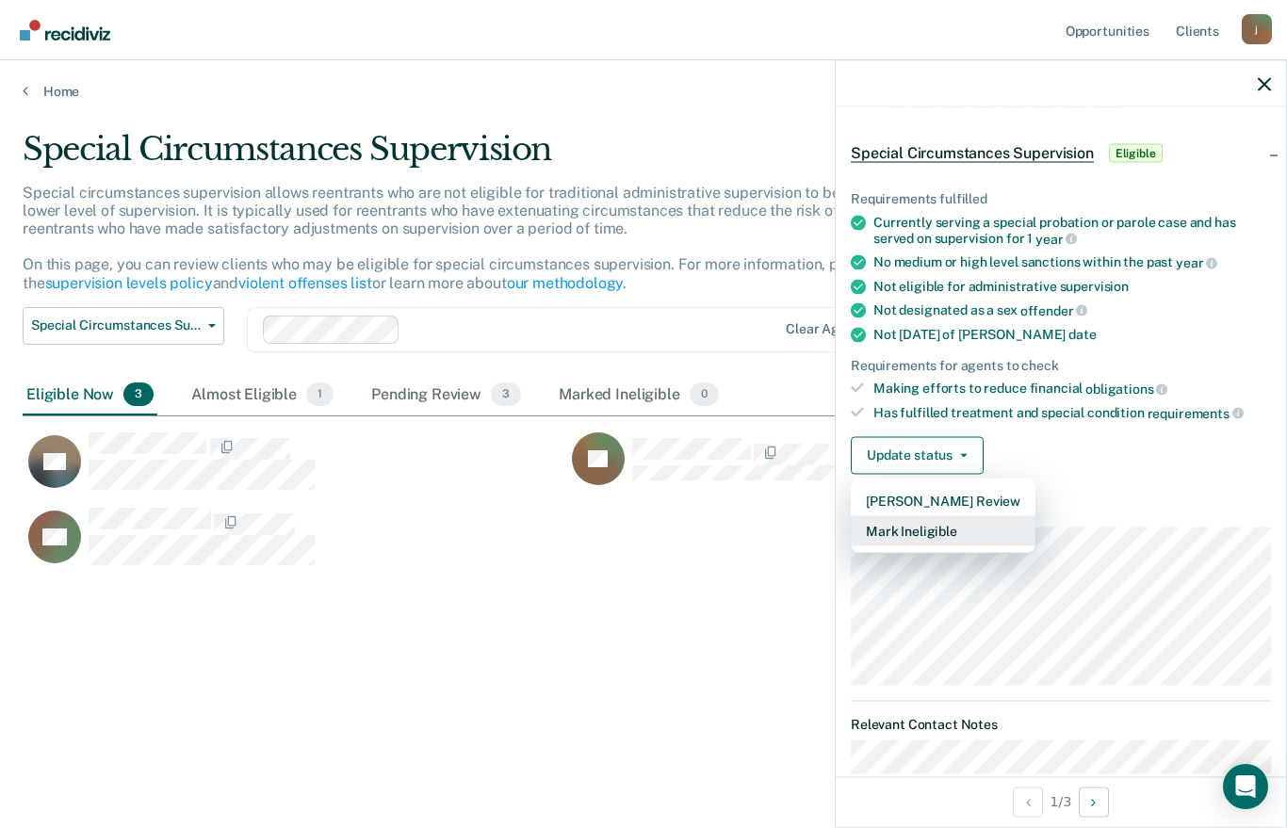
click at [975, 530] on button "Mark Ineligible" at bounding box center [943, 530] width 185 height 30
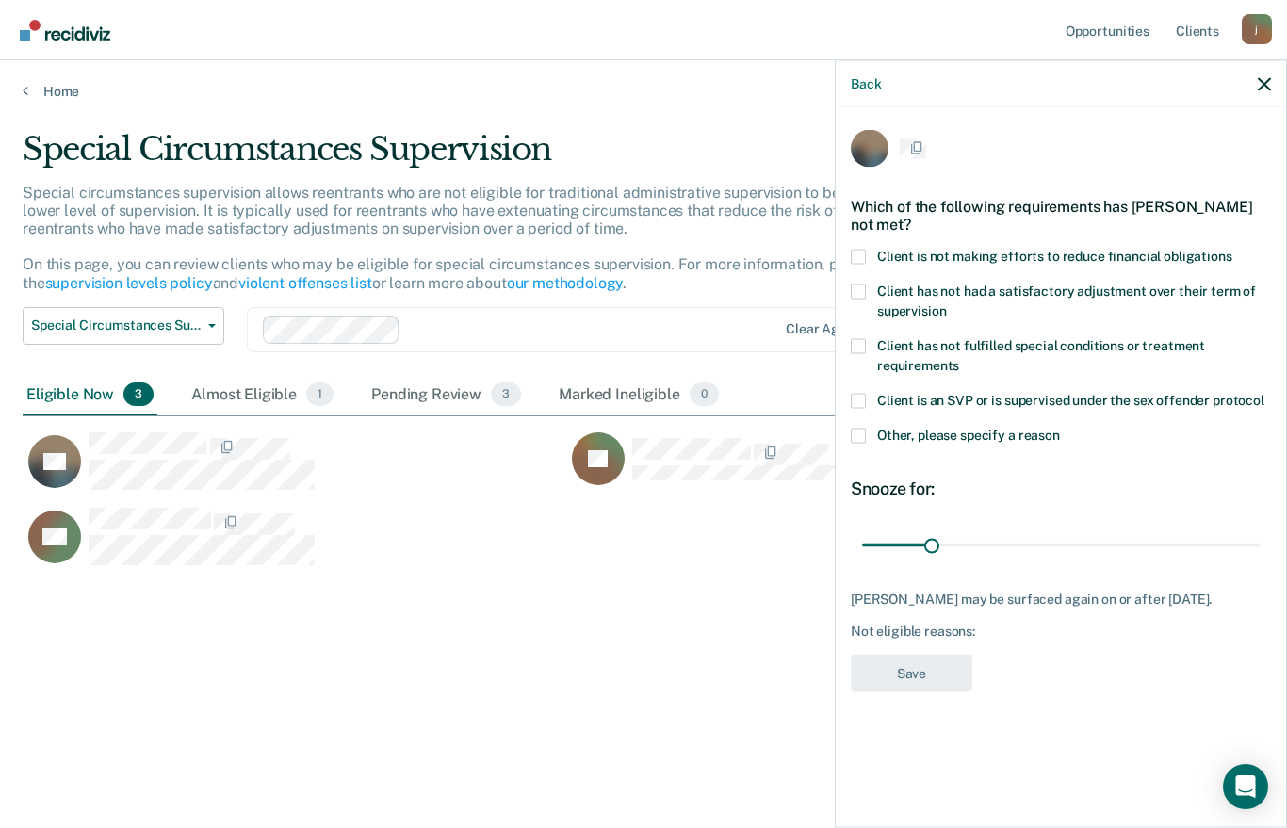
scroll to position [0, 0]
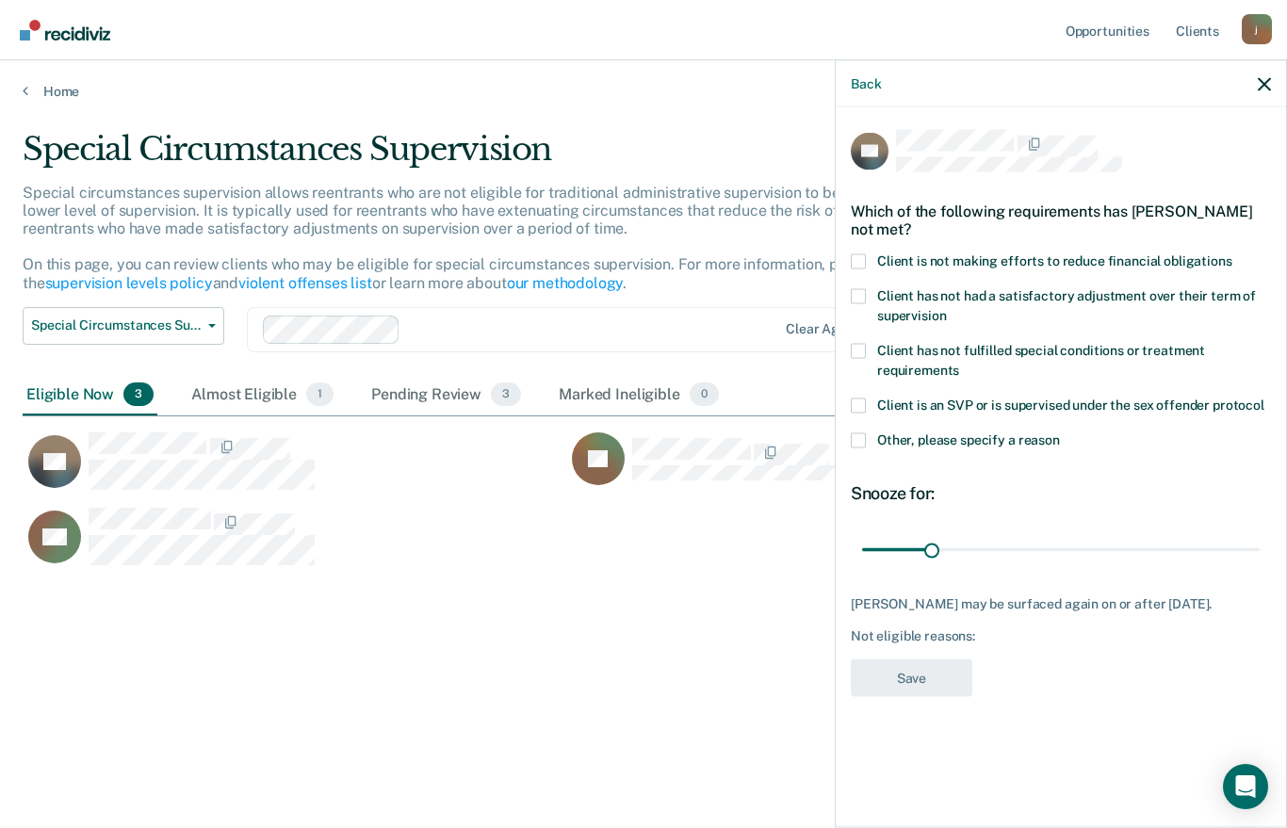
click at [869, 253] on label "Client is not making efforts to reduce financial obligations" at bounding box center [1061, 263] width 420 height 20
click at [1232, 253] on input "Client is not making efforts to reduce financial obligations" at bounding box center [1232, 253] width 0 height 0
click at [932, 674] on button "Save" at bounding box center [912, 677] width 122 height 39
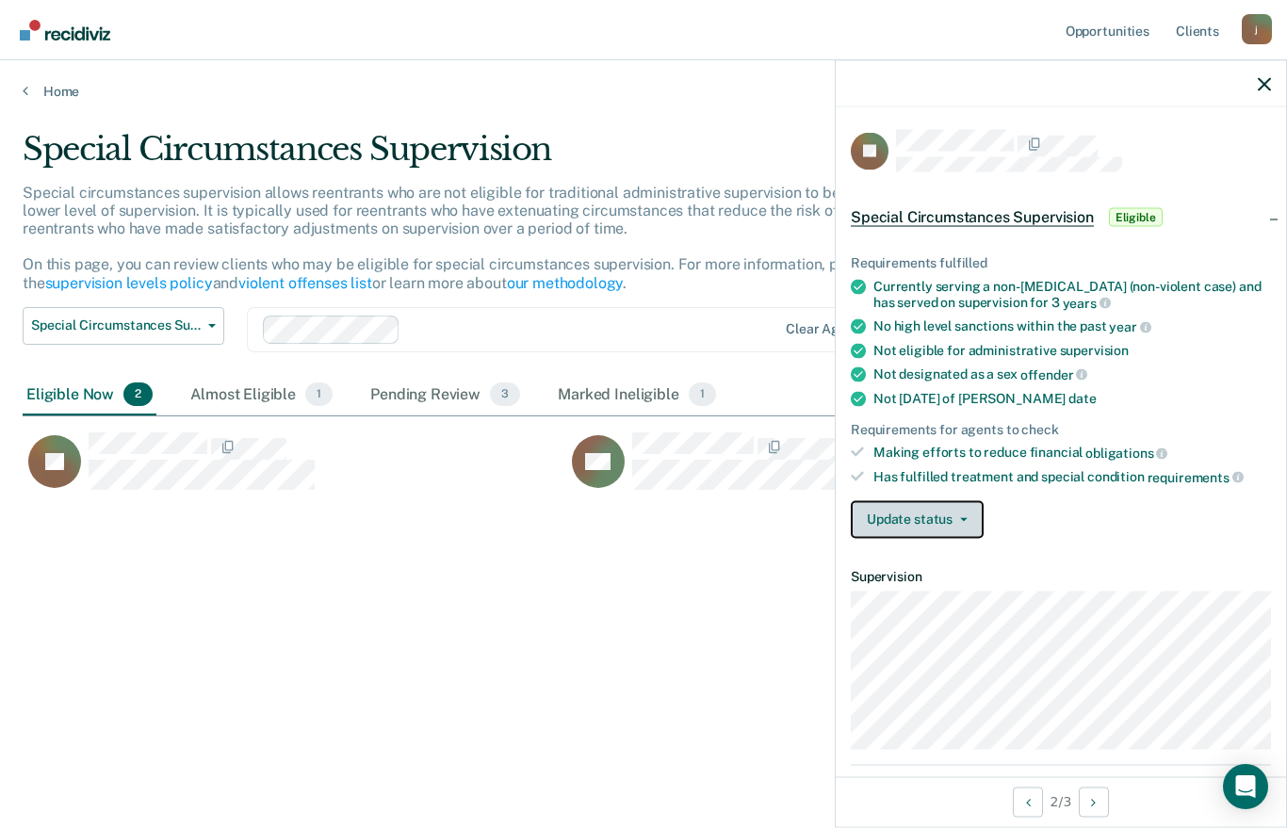
click at [939, 510] on button "Update status" at bounding box center [917, 519] width 133 height 38
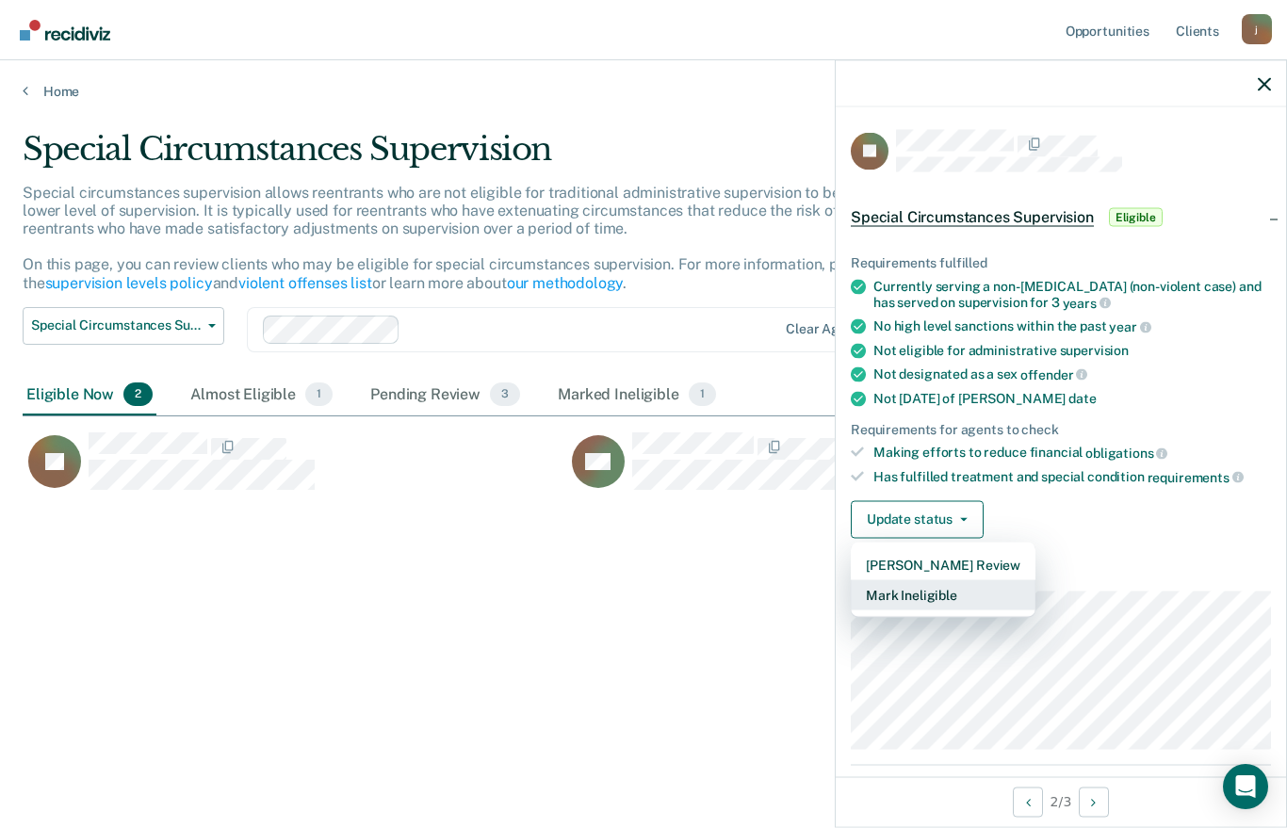
click at [951, 586] on button "Mark Ineligible" at bounding box center [943, 594] width 185 height 30
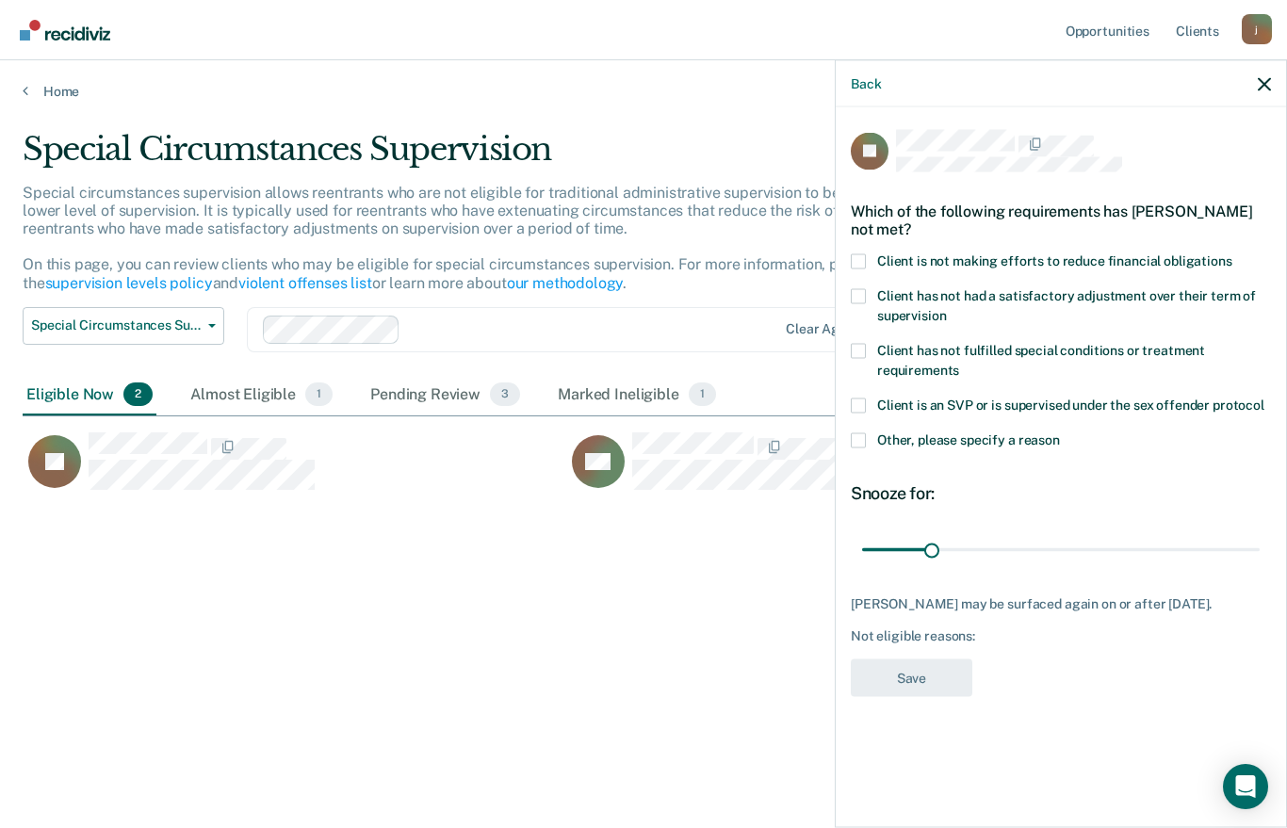
click at [852, 260] on span at bounding box center [858, 260] width 15 height 15
click at [1232, 253] on input "Client is not making efforts to reduce financial obligations" at bounding box center [1232, 253] width 0 height 0
click at [925, 675] on button "Save" at bounding box center [912, 677] width 122 height 39
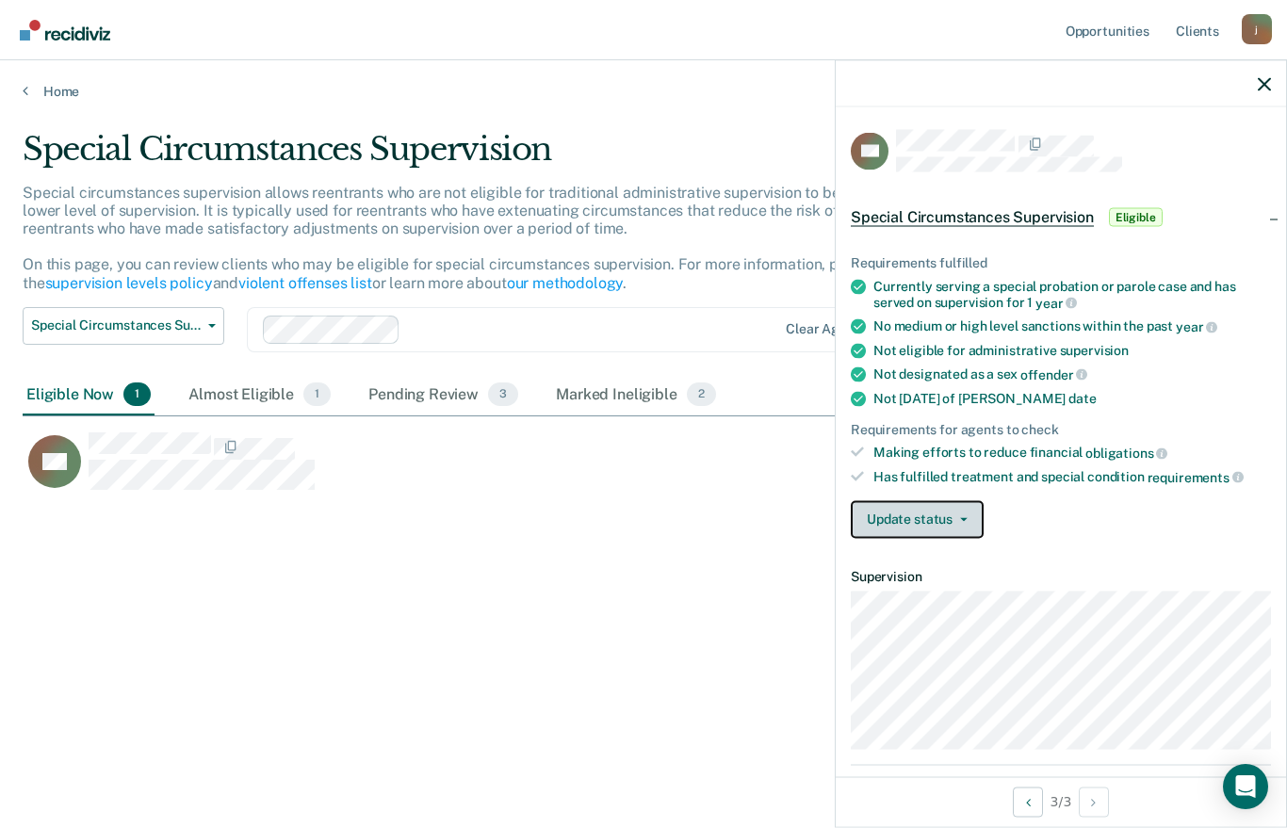
click at [934, 507] on button "Update status" at bounding box center [917, 519] width 133 height 38
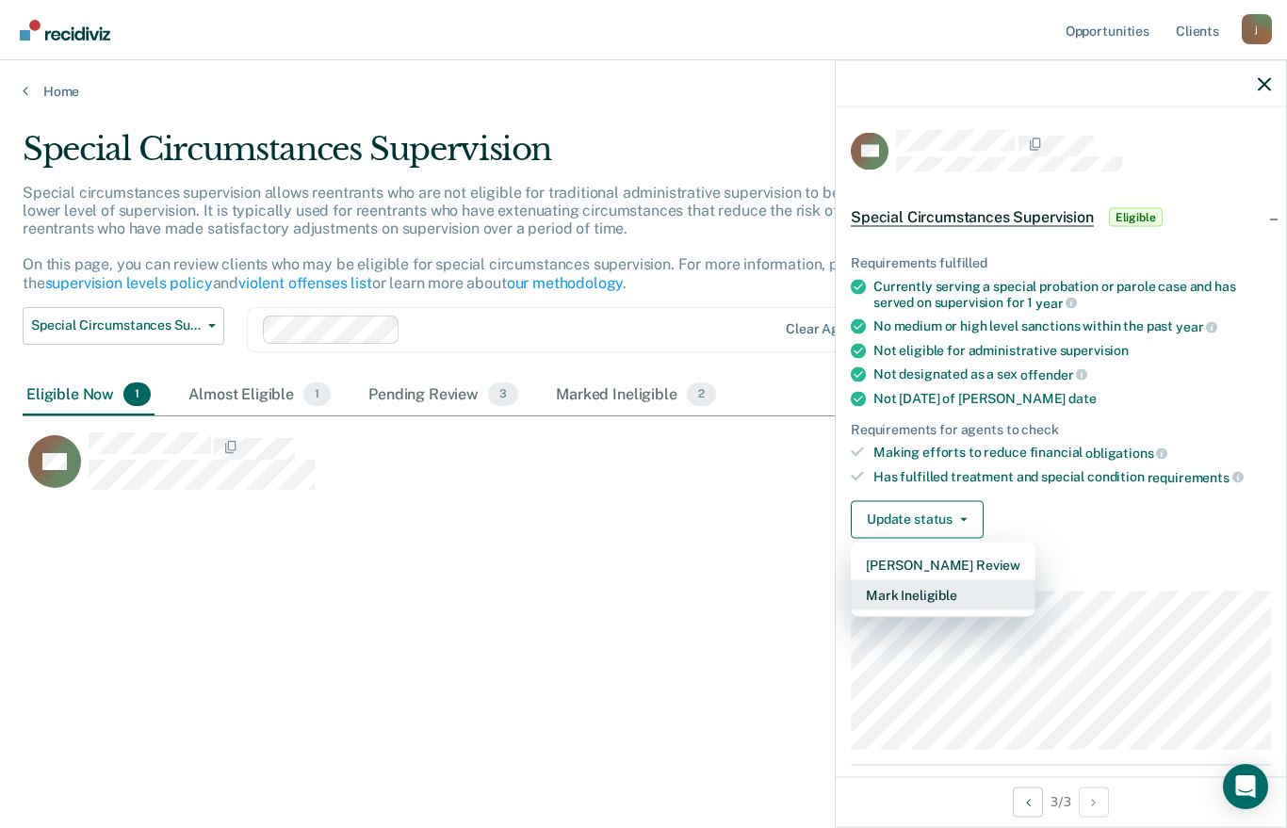
click at [964, 588] on button "Mark Ineligible" at bounding box center [943, 594] width 185 height 30
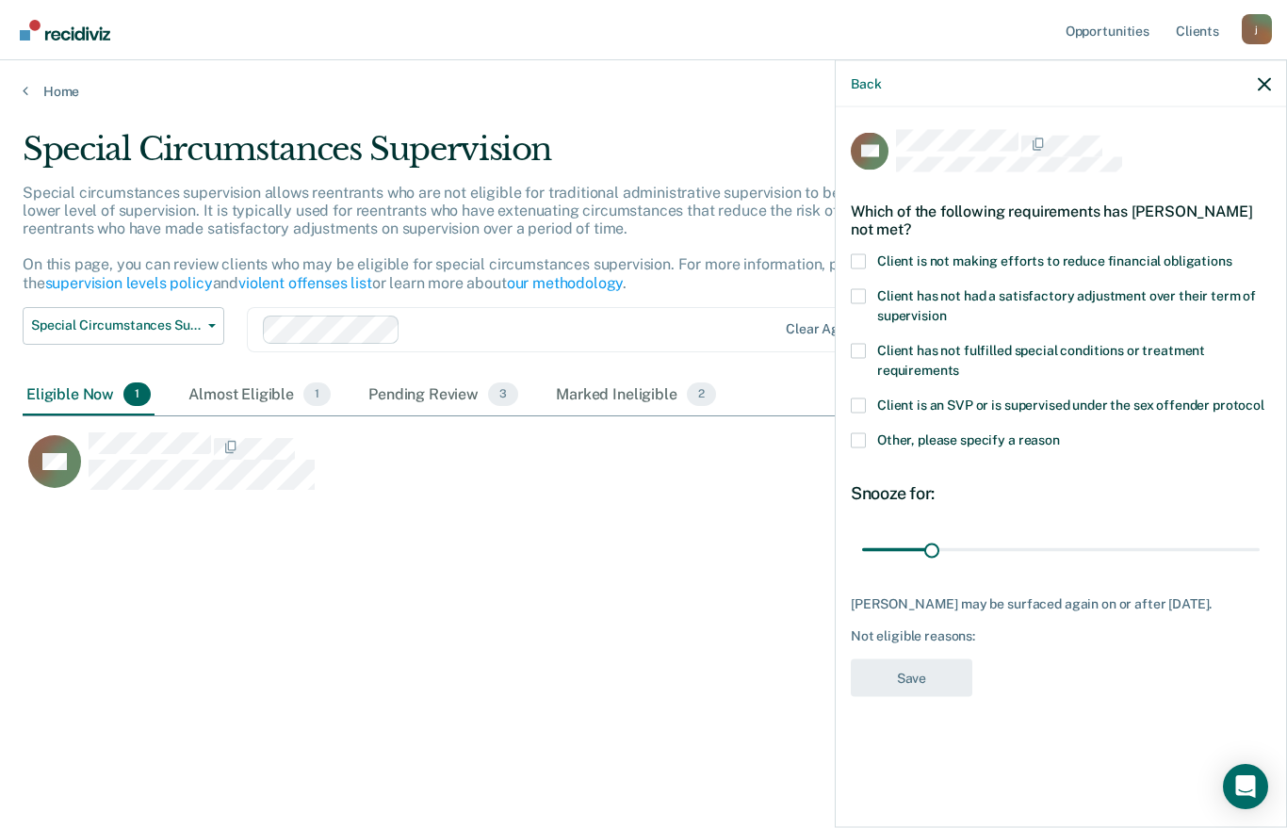
click at [851, 439] on span at bounding box center [858, 439] width 15 height 15
click at [1060, 432] on input "Other, please specify a reason" at bounding box center [1060, 432] width 0 height 0
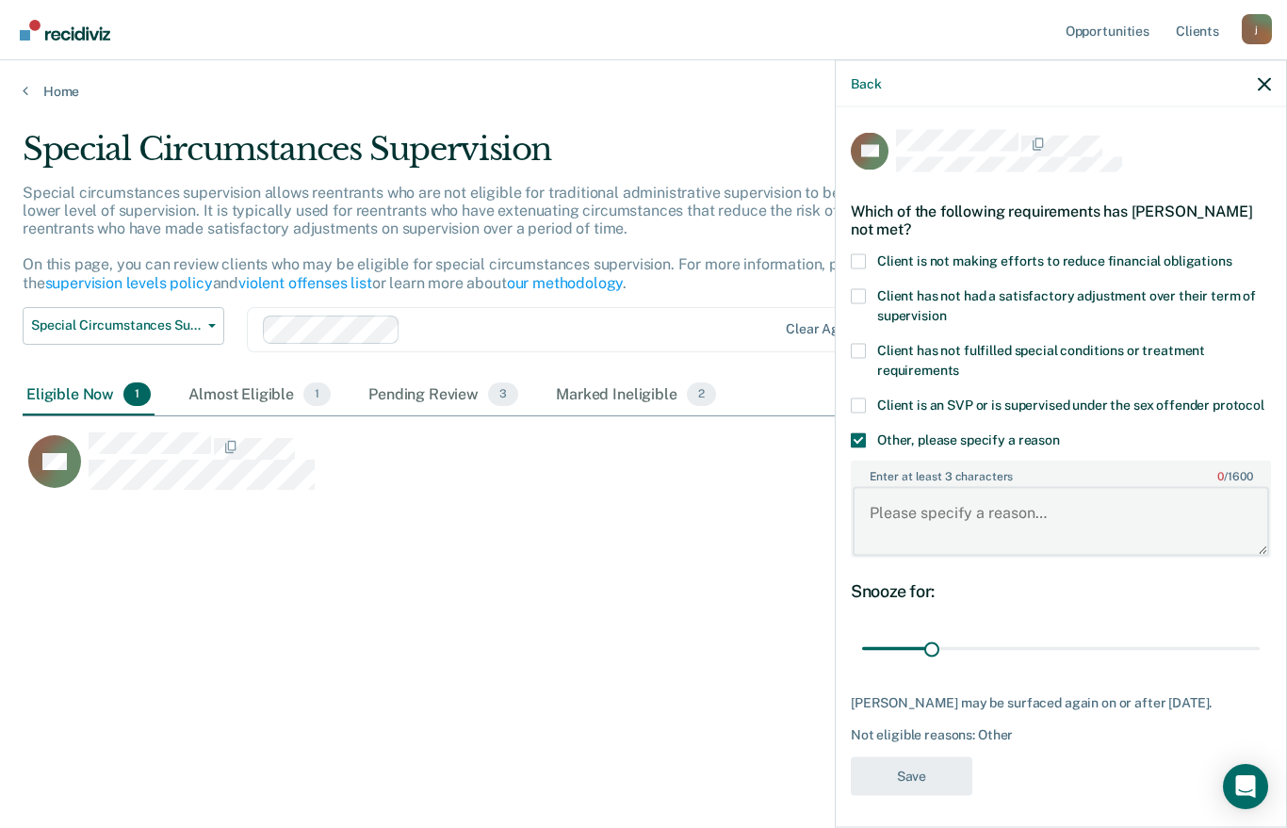
click at [885, 495] on textarea "Enter at least 3 characters 0 / 1600" at bounding box center [1061, 522] width 416 height 70
type textarea "C"
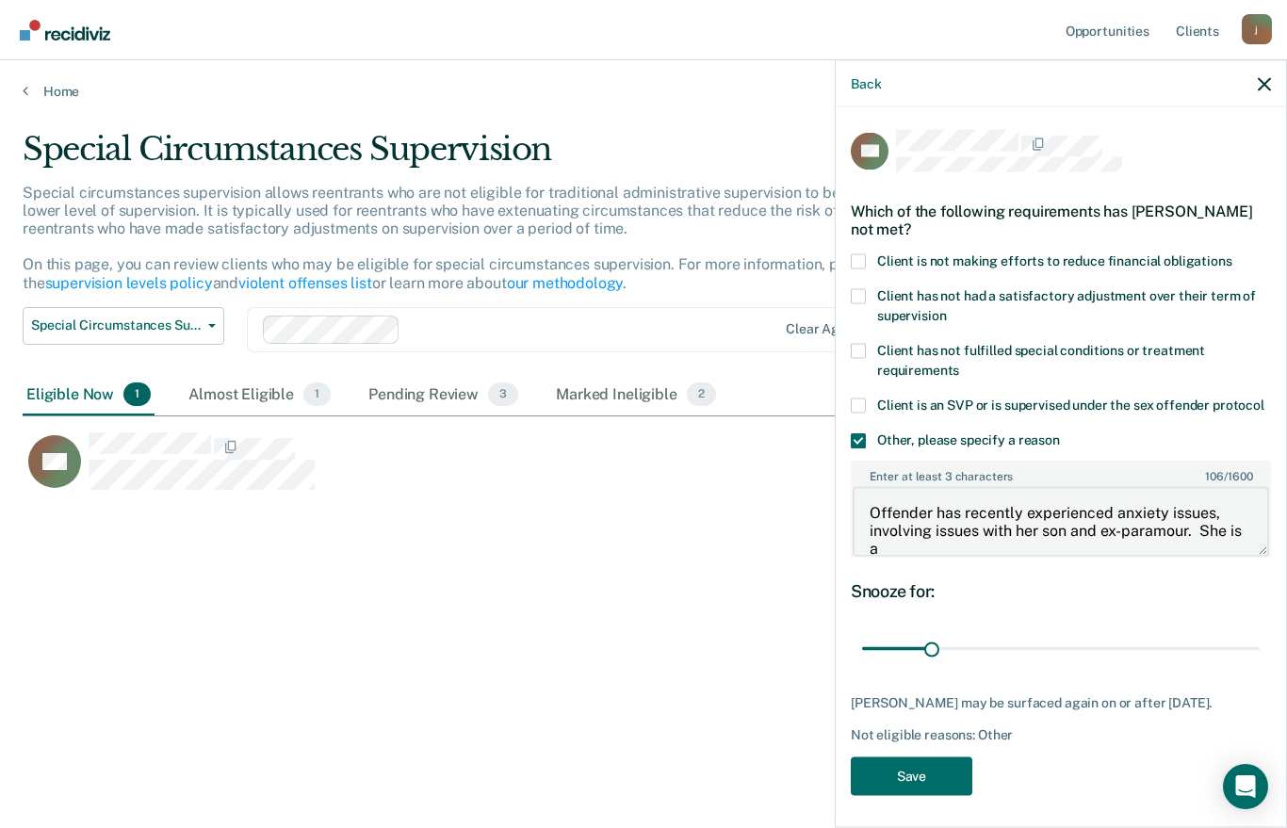
scroll to position [3, 0]
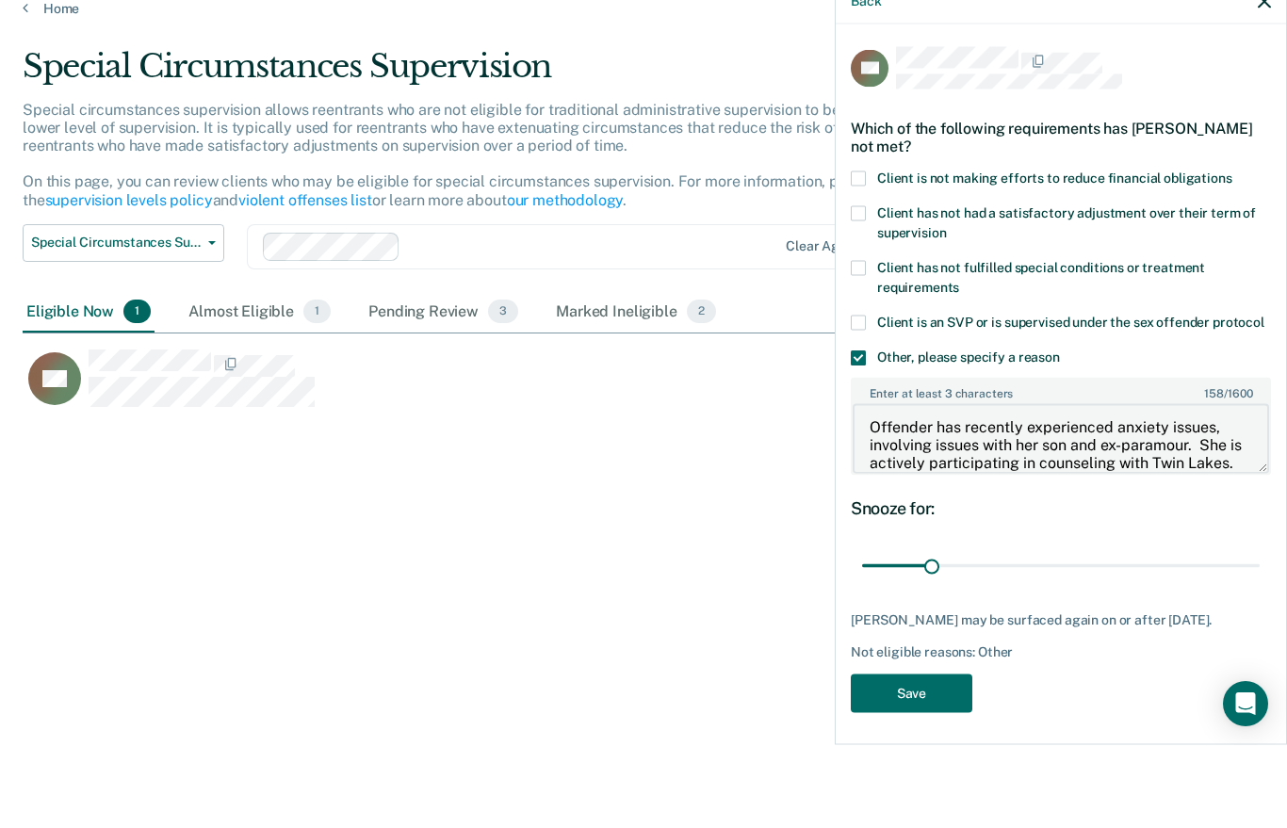
type textarea "Offender has recently experienced anxiety issues, involving issues with her son…"
click at [931, 757] on button "Save" at bounding box center [912, 776] width 122 height 39
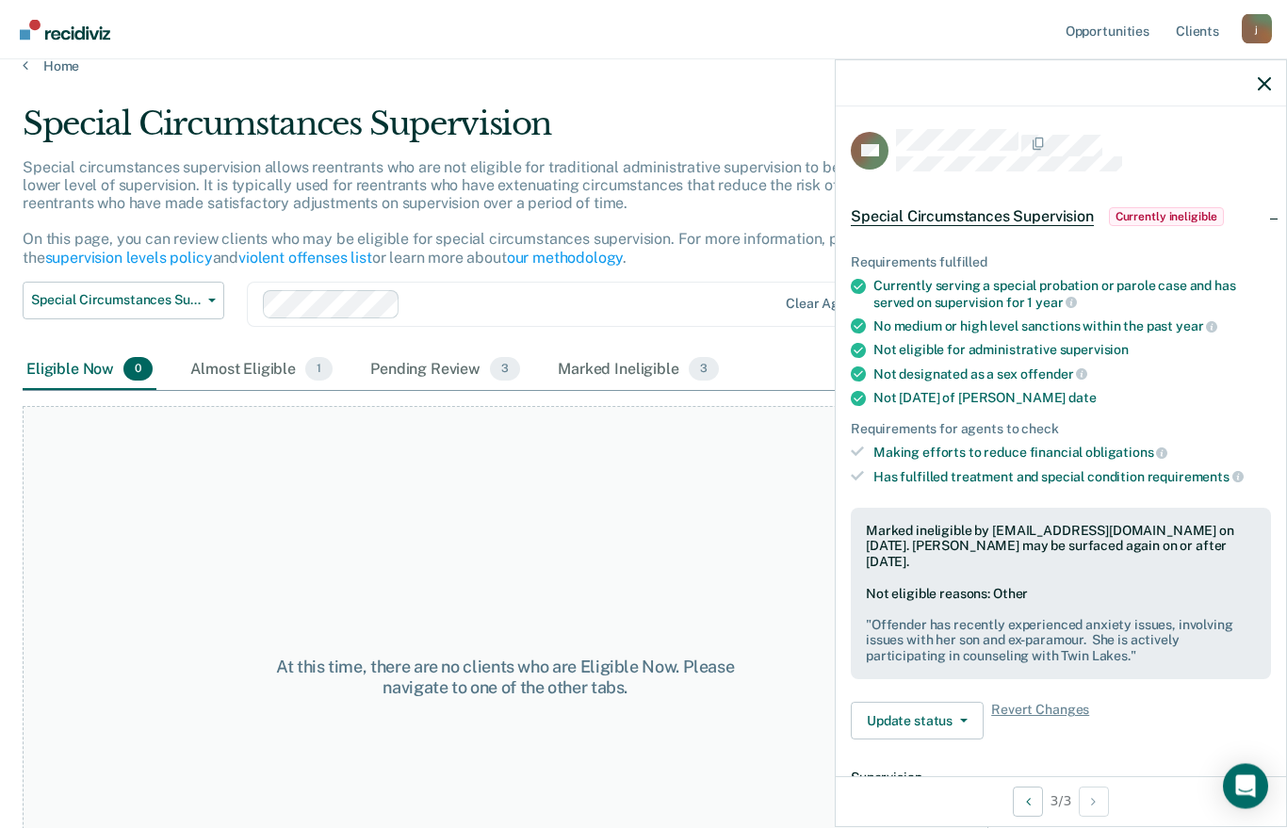
scroll to position [0, 0]
